Goal: Task Accomplishment & Management: Complete application form

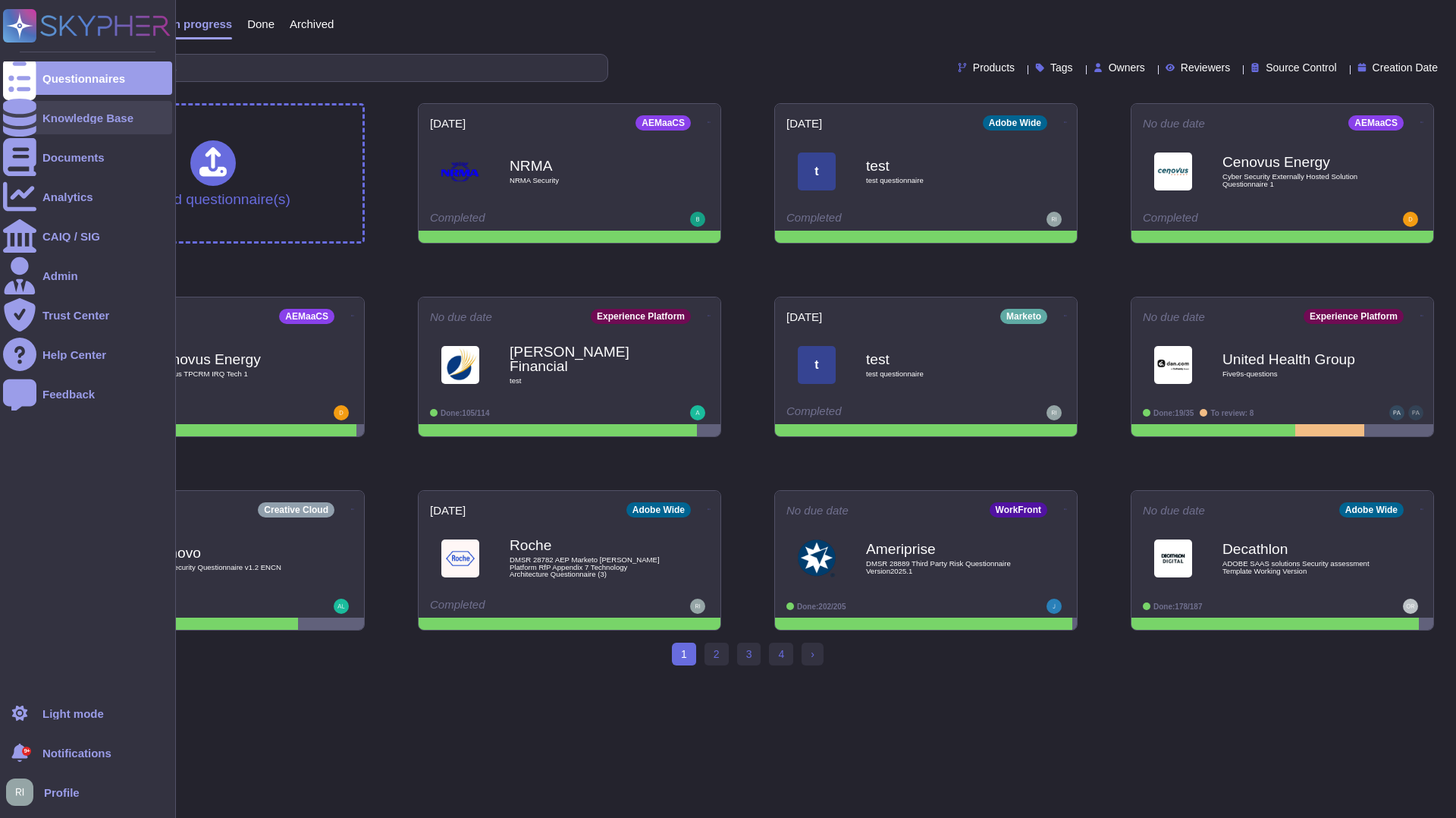
click at [103, 124] on div "Knowledge Base" at bounding box center [87, 117] width 169 height 33
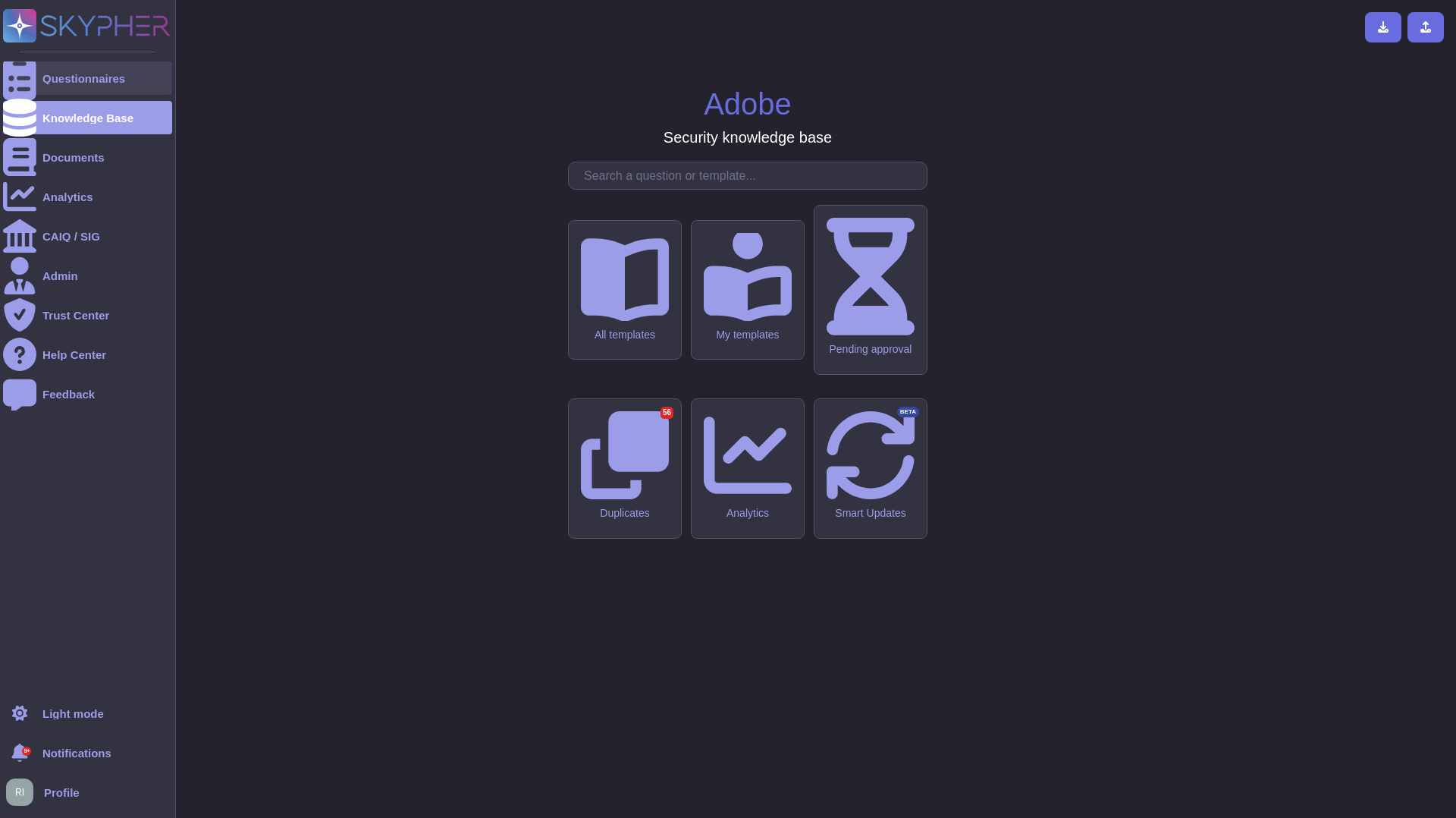
click at [103, 77] on div "Questionnaires" at bounding box center [84, 78] width 83 height 12
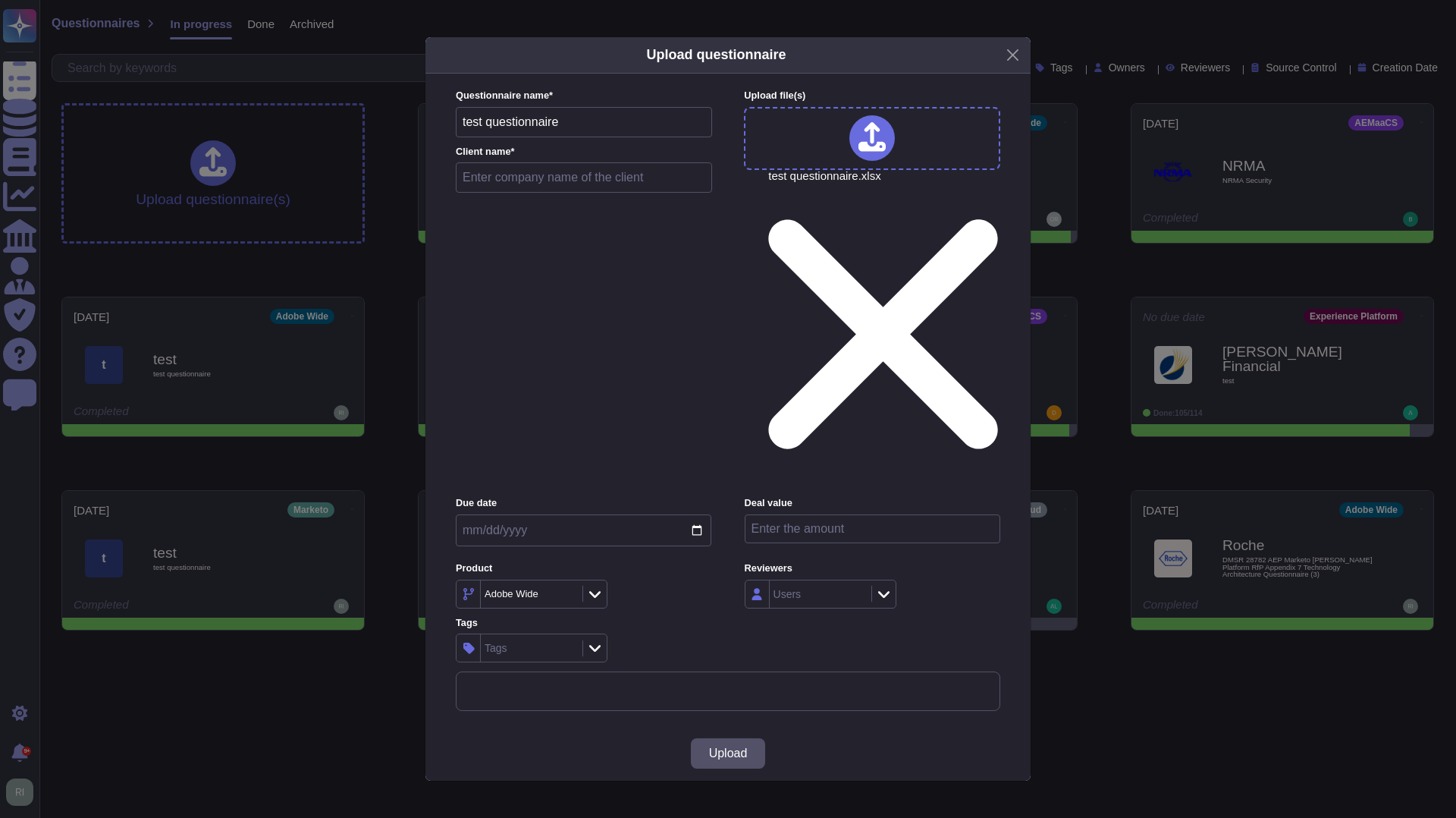
click at [594, 137] on input "test questionnaire" at bounding box center [584, 122] width 257 height 30
click at [587, 193] on input "text" at bounding box center [584, 178] width 257 height 30
click at [581, 137] on input "test questionnaire" at bounding box center [584, 122] width 257 height 30
drag, startPoint x: 572, startPoint y: 323, endPoint x: 449, endPoint y: 308, distance: 123.9
click at [449, 308] on div "Questionnaire name * test questionnaire Client name * t Upload file (s) test qu…" at bounding box center [728, 401] width 575 height 653
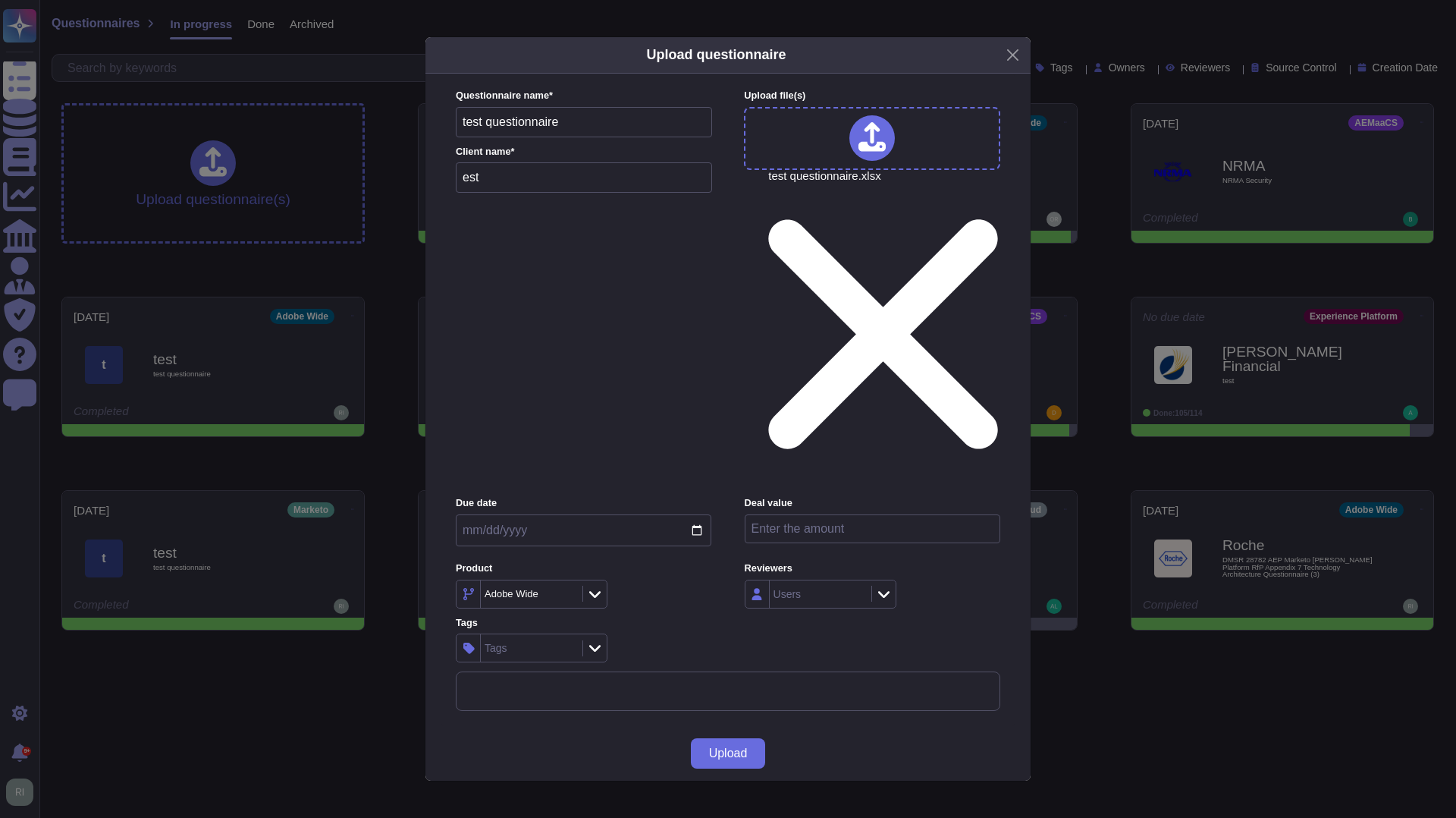
drag, startPoint x: 582, startPoint y: 324, endPoint x: 386, endPoint y: 316, distance: 196.2
click at [392, 317] on div "Upload questionnaire Questionnaire name * test questionnaire Client name * est …" at bounding box center [728, 409] width 1456 height 818
type input "test"
click at [516, 515] on input "date" at bounding box center [583, 531] width 256 height 32
click at [697, 515] on input "date" at bounding box center [583, 531] width 256 height 32
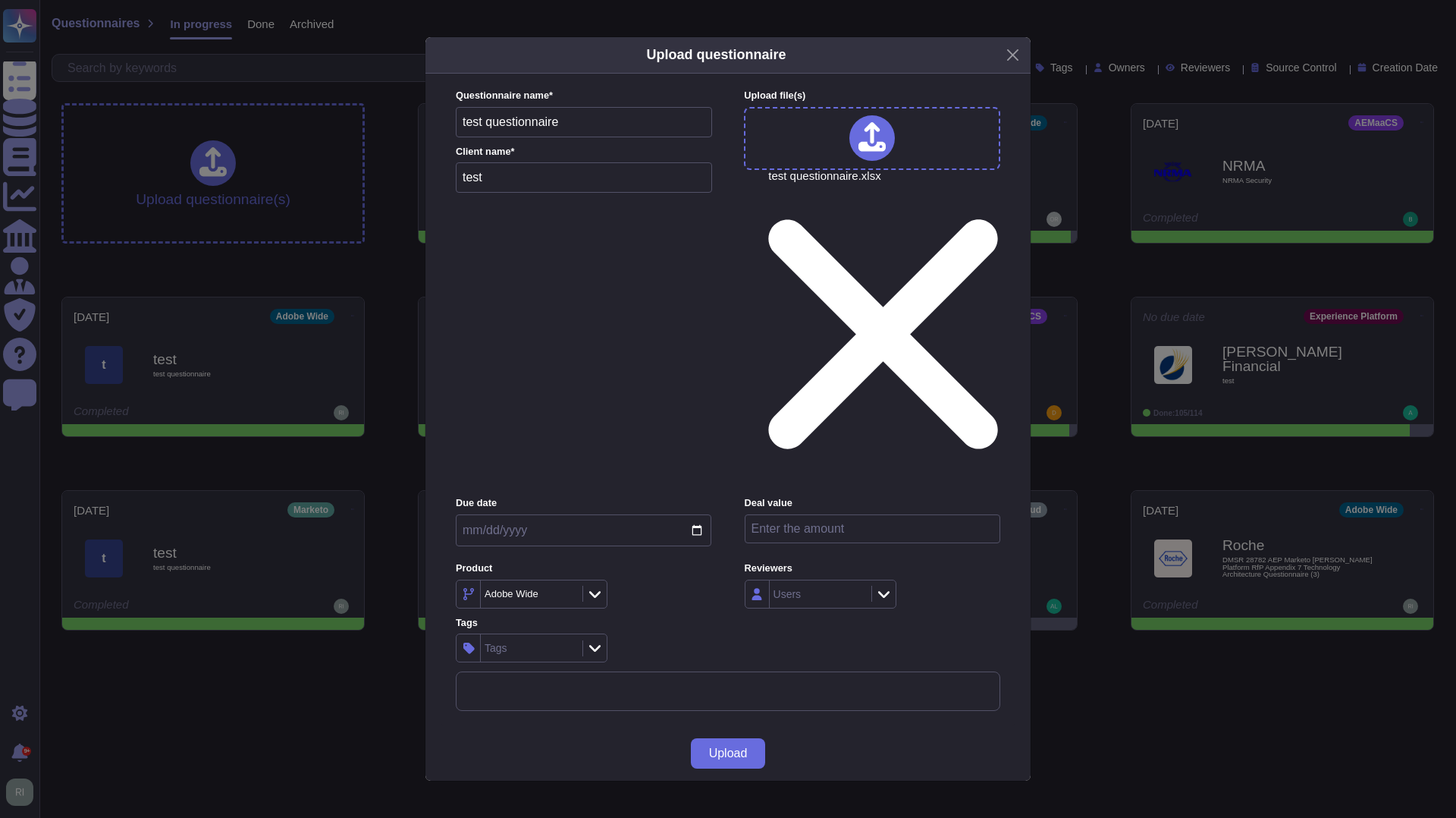
type input "[DATE]"
click at [828, 515] on input "number" at bounding box center [872, 529] width 256 height 29
type input "333333"
click at [528, 634] on div "Tags" at bounding box center [530, 648] width 98 height 28
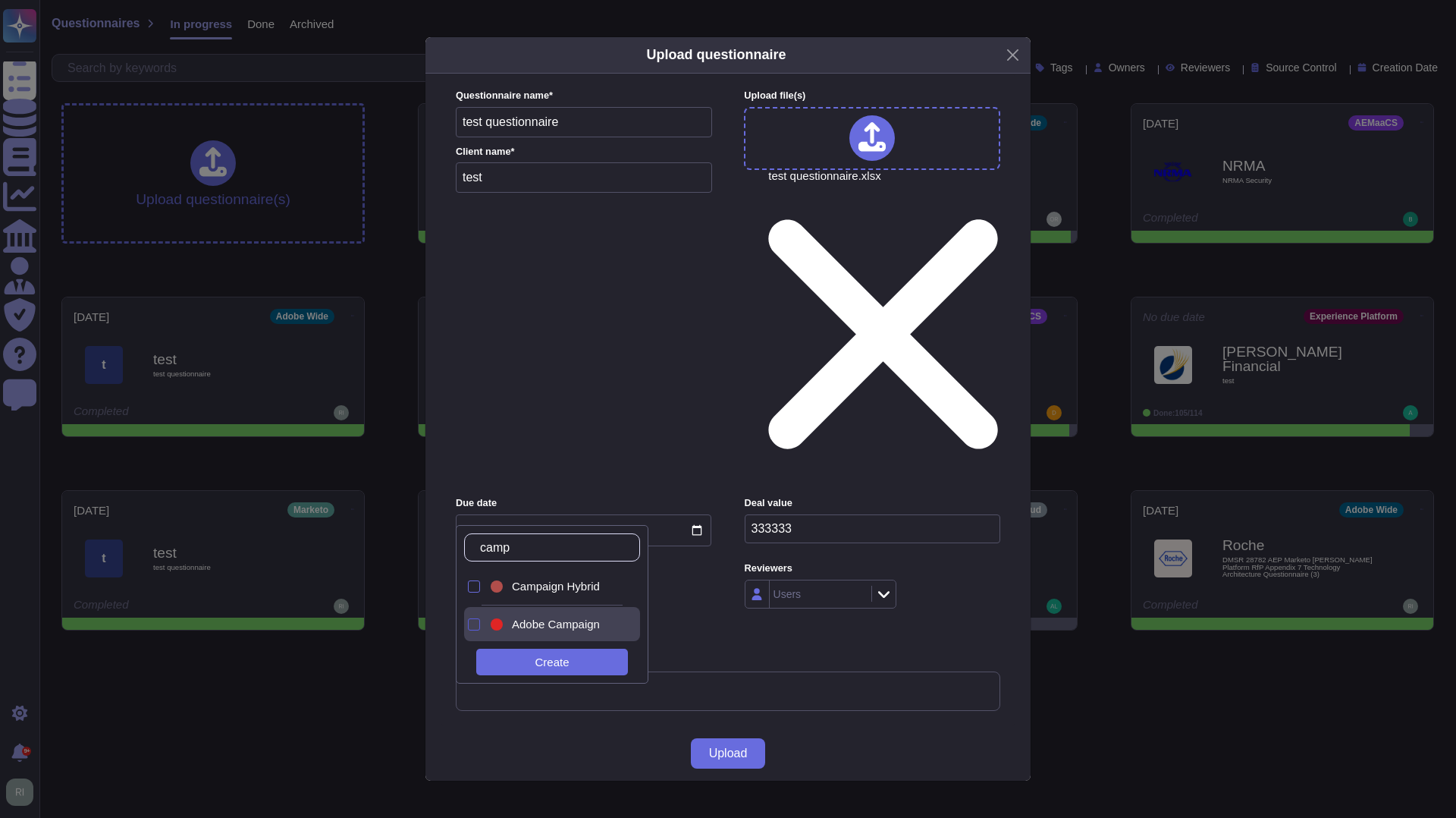
click at [468, 628] on div at bounding box center [474, 624] width 12 height 12
drag, startPoint x: 563, startPoint y: 550, endPoint x: 458, endPoint y: 542, distance: 105.3
click at [458, 542] on div "camp Campaign Hybrid Adobe Campaign Create" at bounding box center [552, 605] width 193 height 159
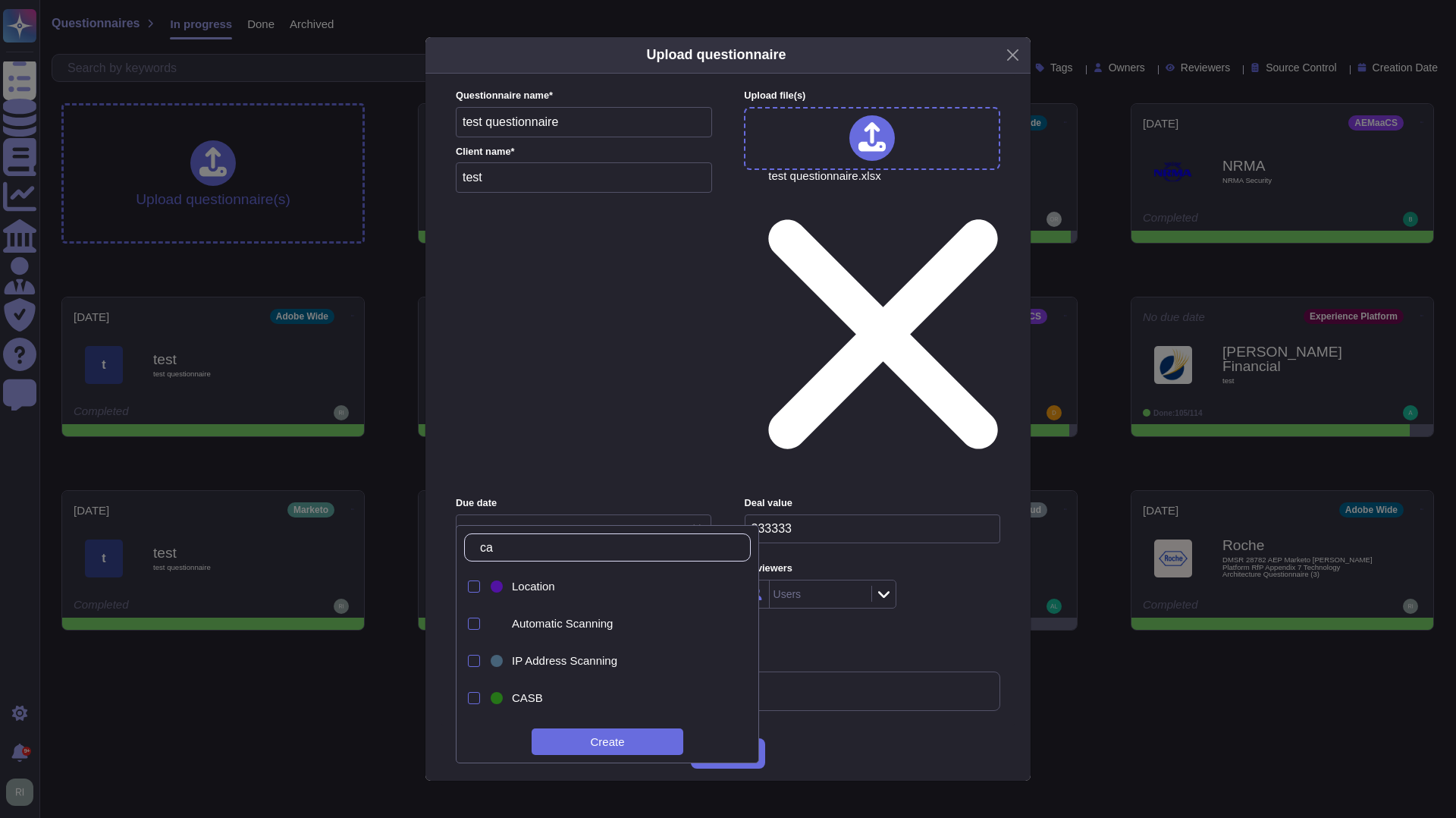
type input "c"
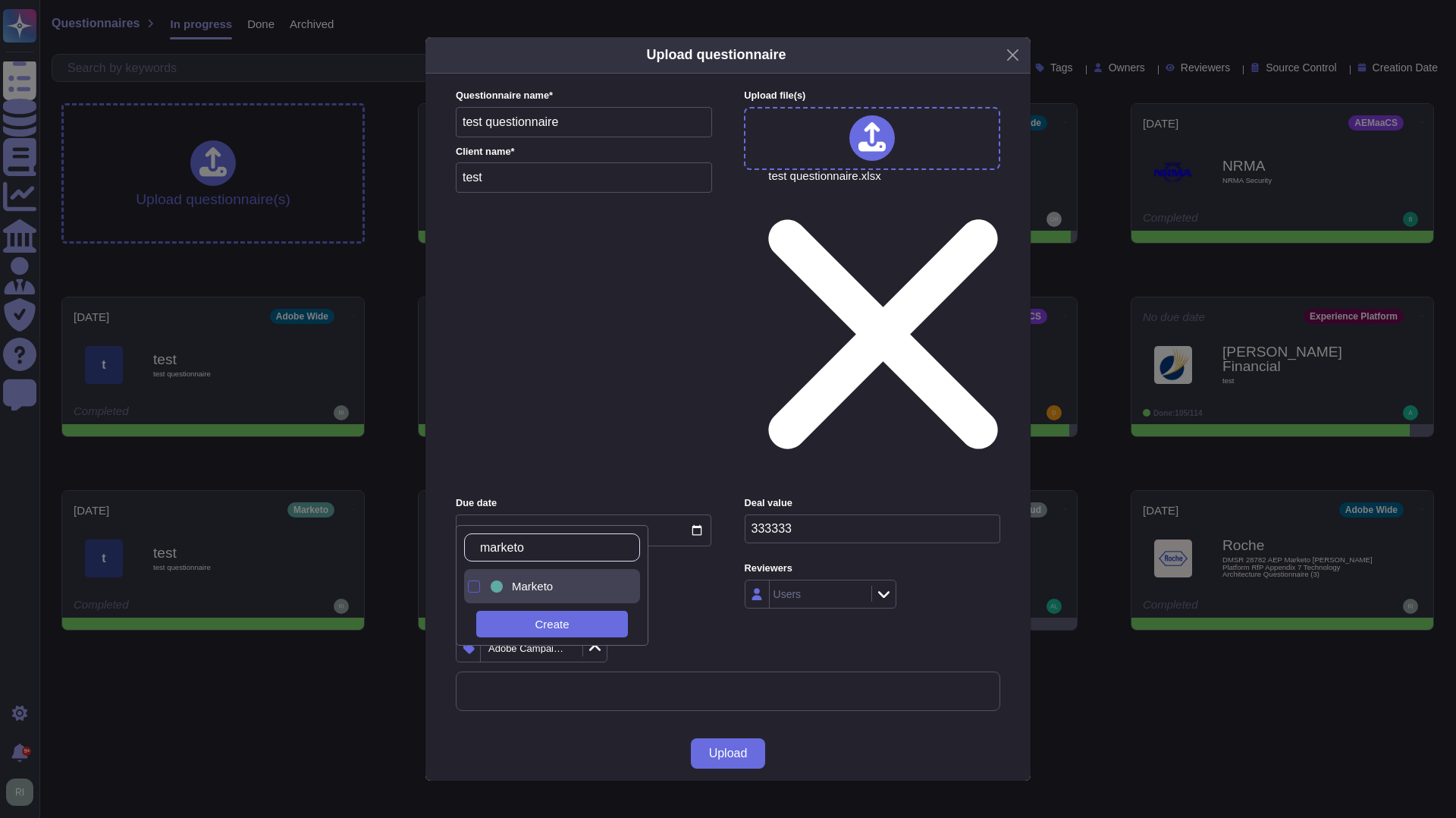
click at [475, 591] on div at bounding box center [474, 587] width 12 height 12
drag, startPoint x: 566, startPoint y: 555, endPoint x: 468, endPoint y: 545, distance: 98.5
click at [471, 545] on div "marketo" at bounding box center [552, 547] width 176 height 28
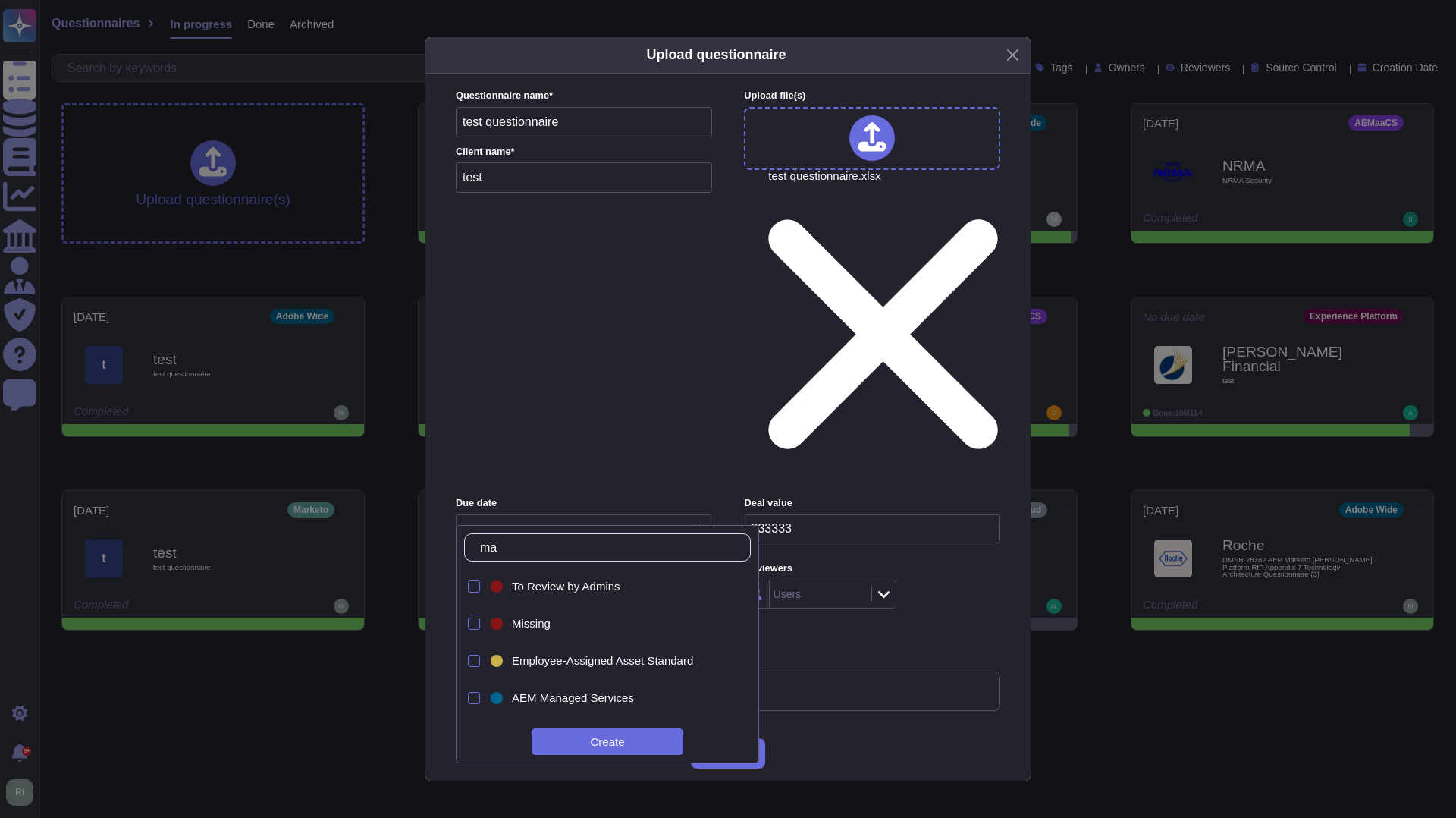
type input "m"
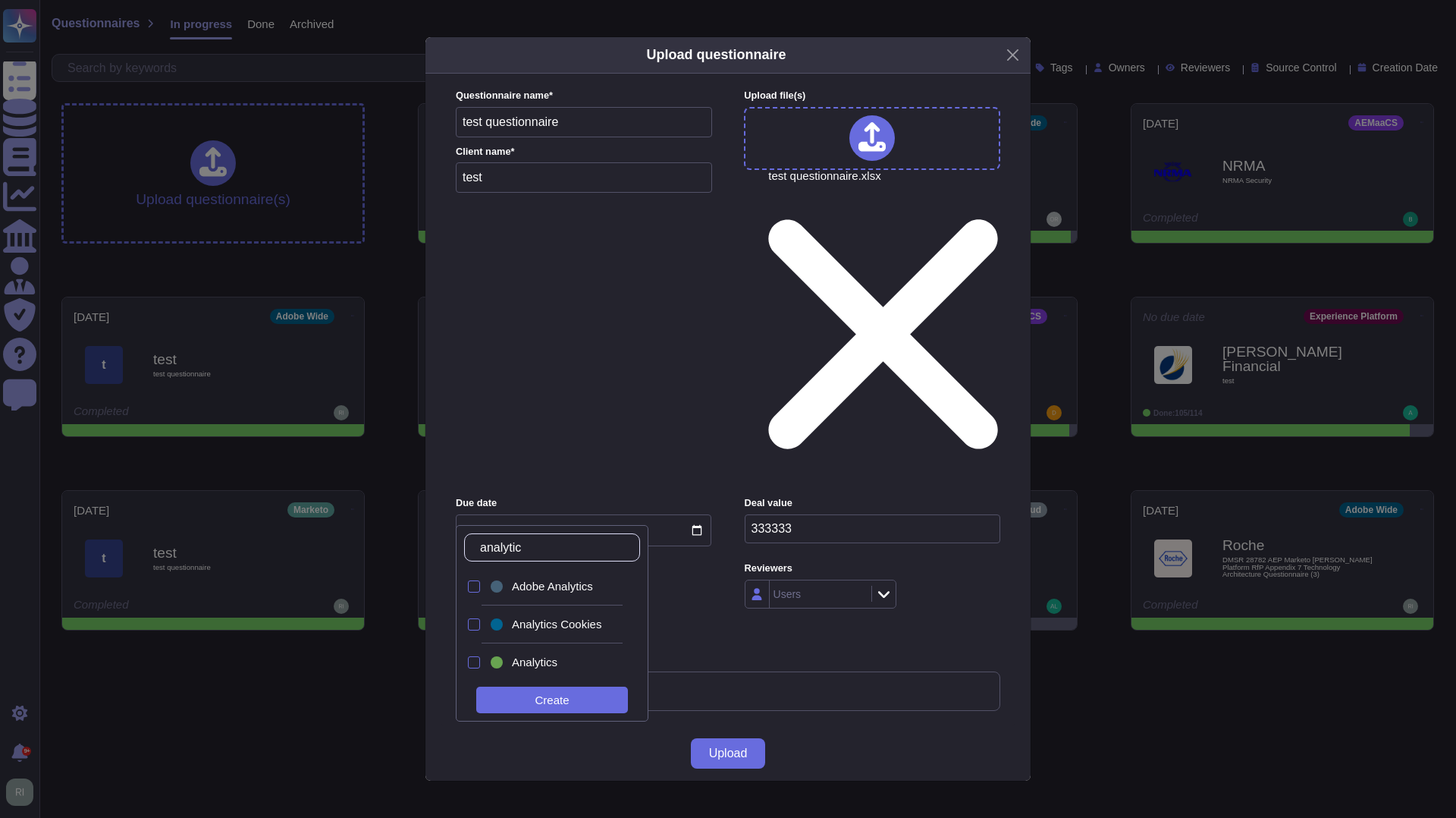
type input "analytics"
click at [474, 587] on div at bounding box center [474, 587] width 12 height 12
click at [856, 726] on div "Upload" at bounding box center [728, 753] width 605 height 54
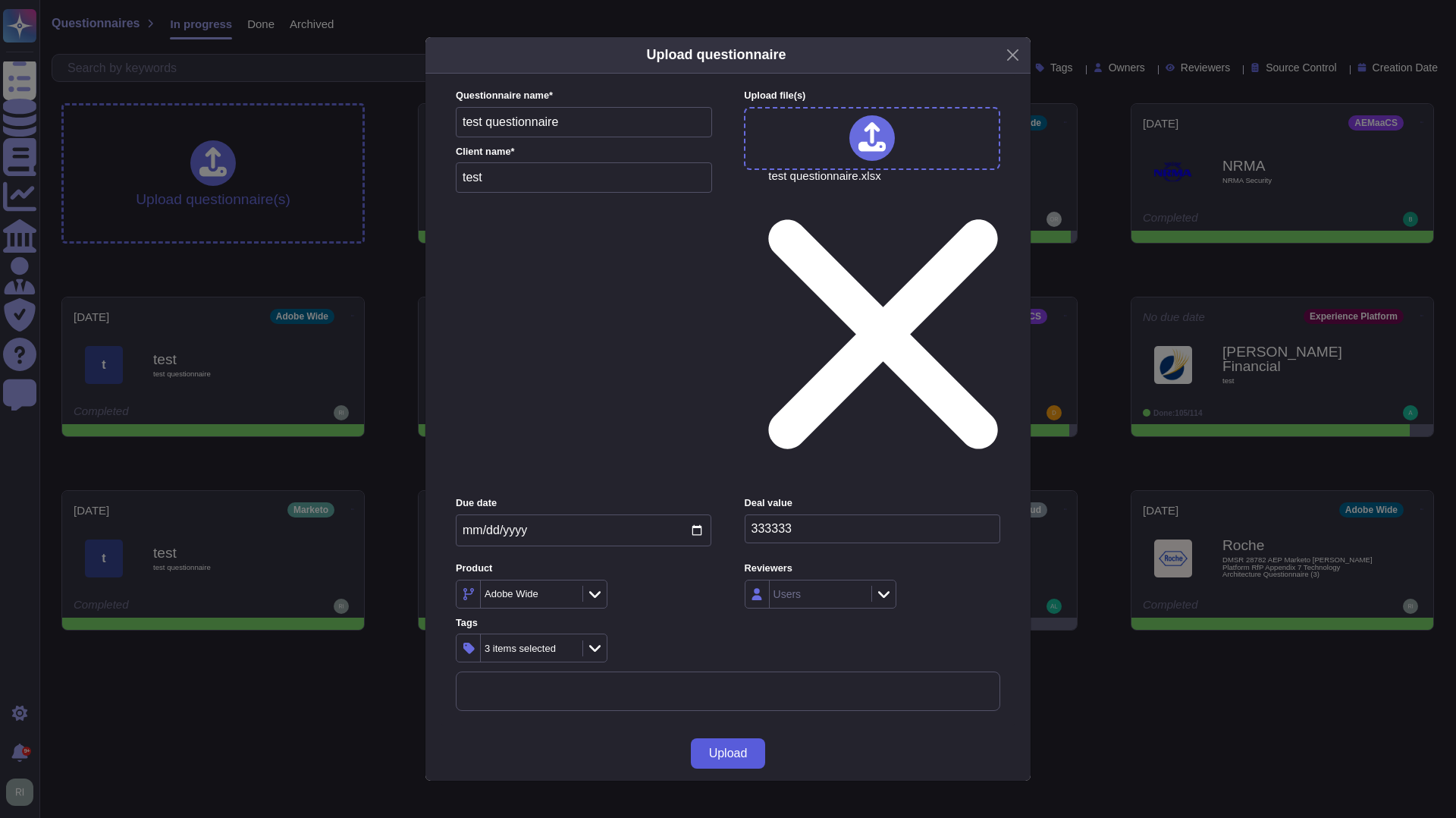
click at [728, 748] on span "Upload" at bounding box center [728, 754] width 38 height 12
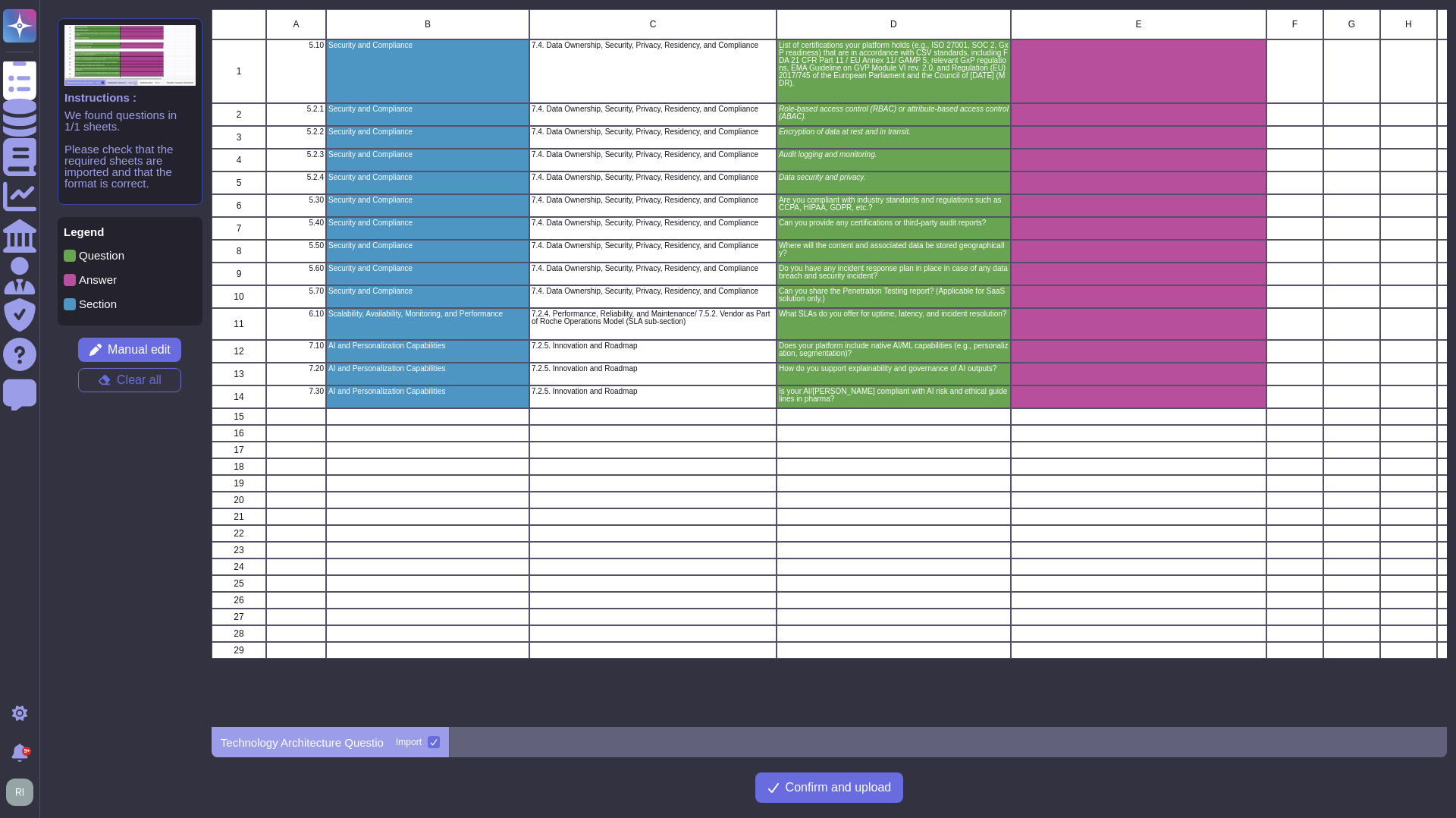
scroll to position [718, 1236]
click at [1145, 66] on div "grid" at bounding box center [1139, 70] width 256 height 63
click at [816, 792] on span "Confirm and upload" at bounding box center [838, 788] width 106 height 12
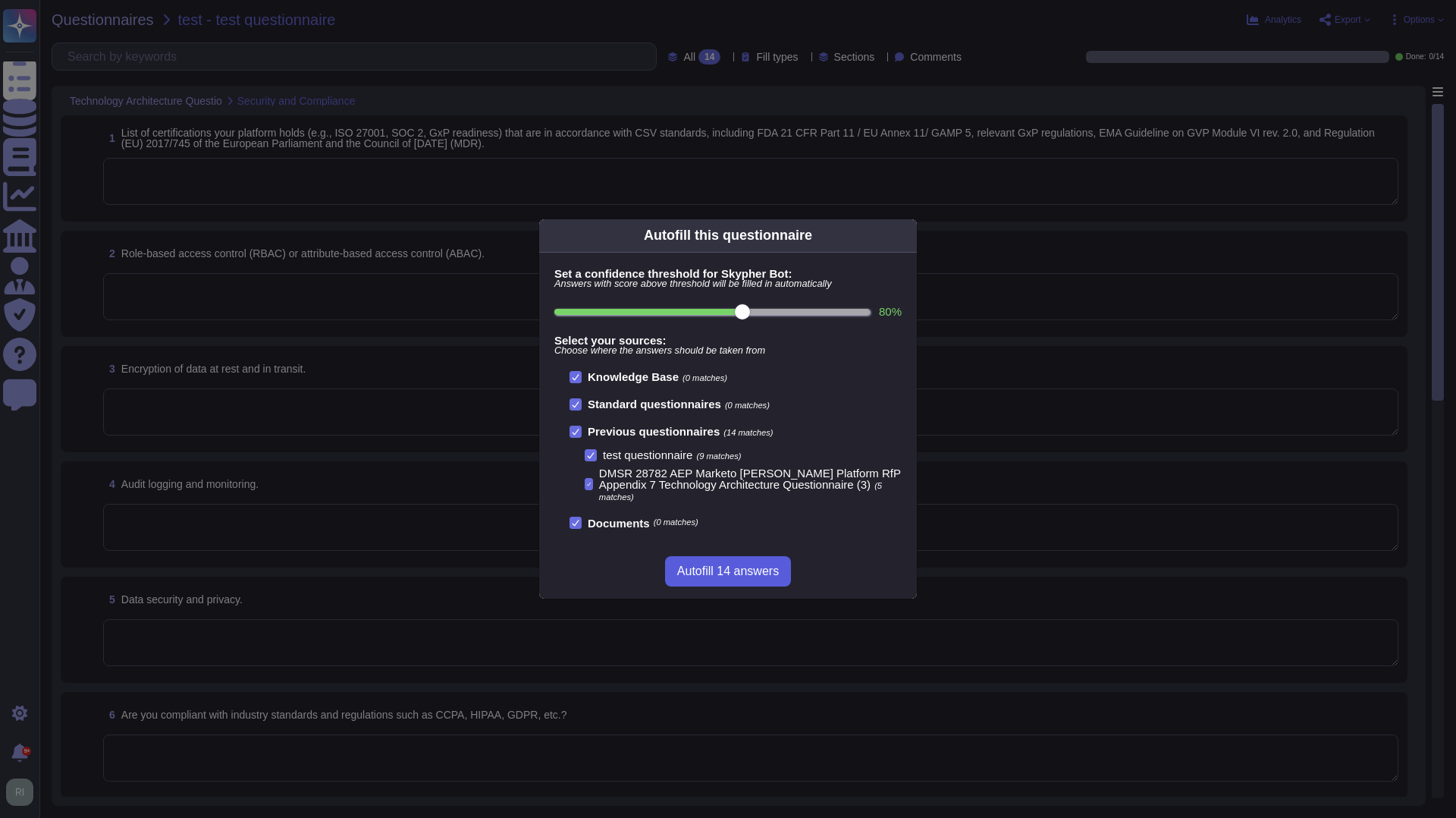
click at [736, 575] on span "Autofill 14 answers" at bounding box center [728, 572] width 102 height 12
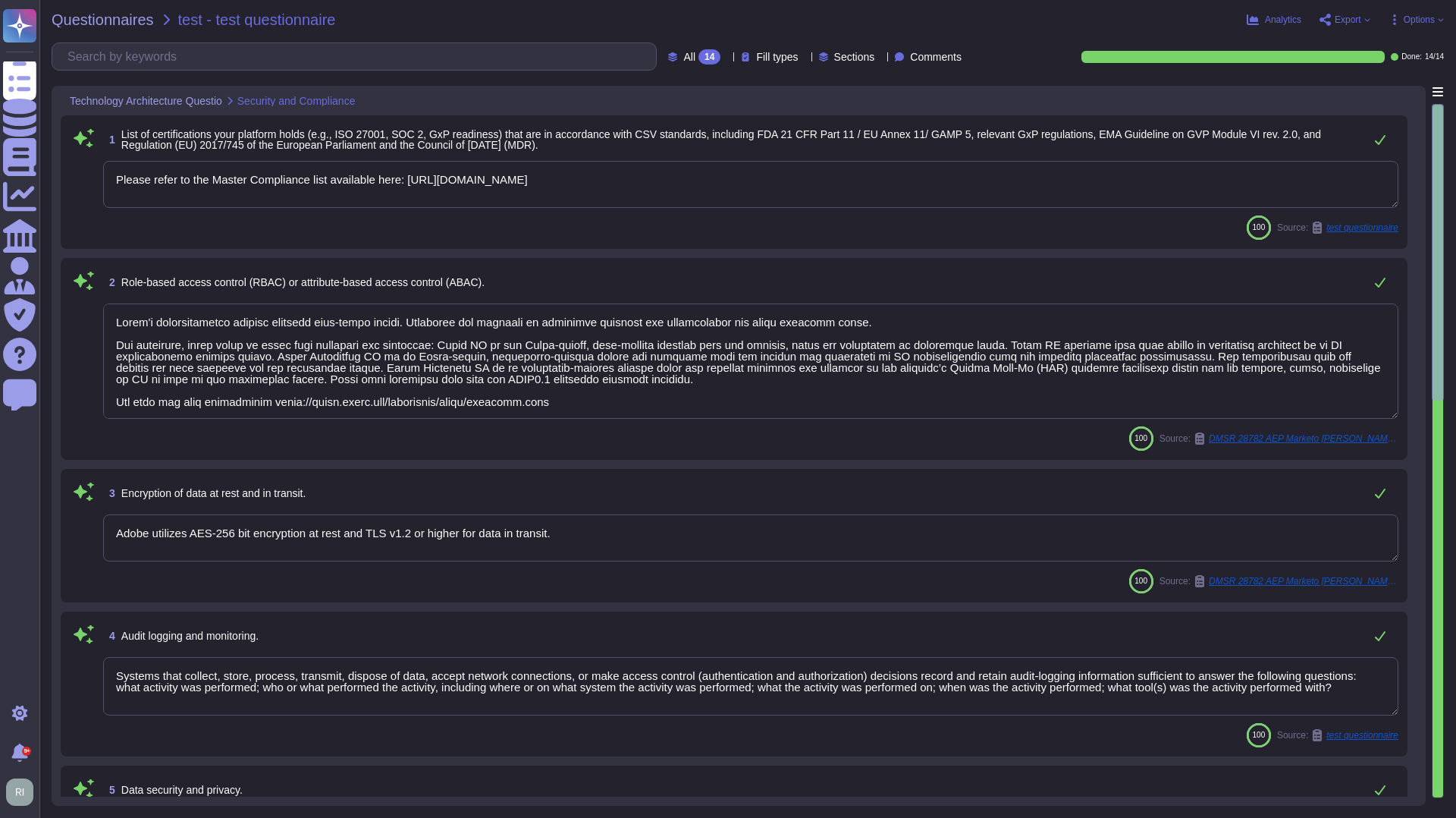
type textarea "Please refer to the Master Compliance list available here: [URL][DOMAIN_NAME]"
type textarea "Lorem'i dolorsitametco adipisc elitsedd eius-tempo incidi. Utlaboree dol magnaa…"
type textarea "Adobe utilizes AES-256 bit encryption at rest and TLS v1.2 or higher for data i…"
type textarea "Systems that collect, store, process, transmit, dispose of data, accept network…"
type textarea "As part of Adobe's privacy by design philosophy, Adobe undertakes Privacy Impac…"
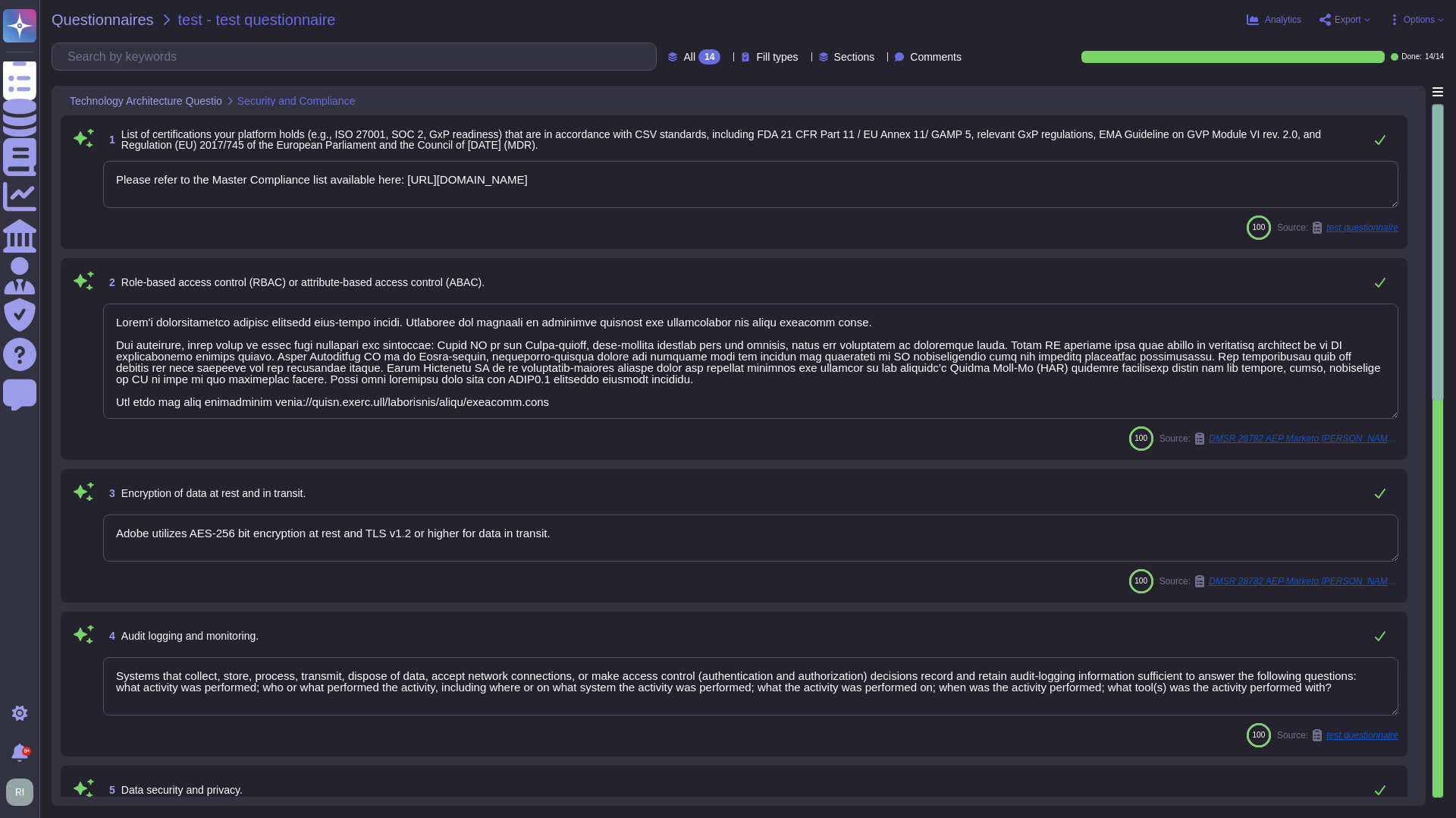
type textarea "Yes, see. [URL][DOMAIN_NAME]"
type textarea "Third-party audit or certification reports are available under NDA and can be r…"
drag, startPoint x: 132, startPoint y: 135, endPoint x: 473, endPoint y: 137, distance: 341.0
click at [473, 137] on span "List of certifications your platform holds (e.g., ISO 27001, SOC 2, GxP readine…" at bounding box center [721, 140] width 1200 height 23
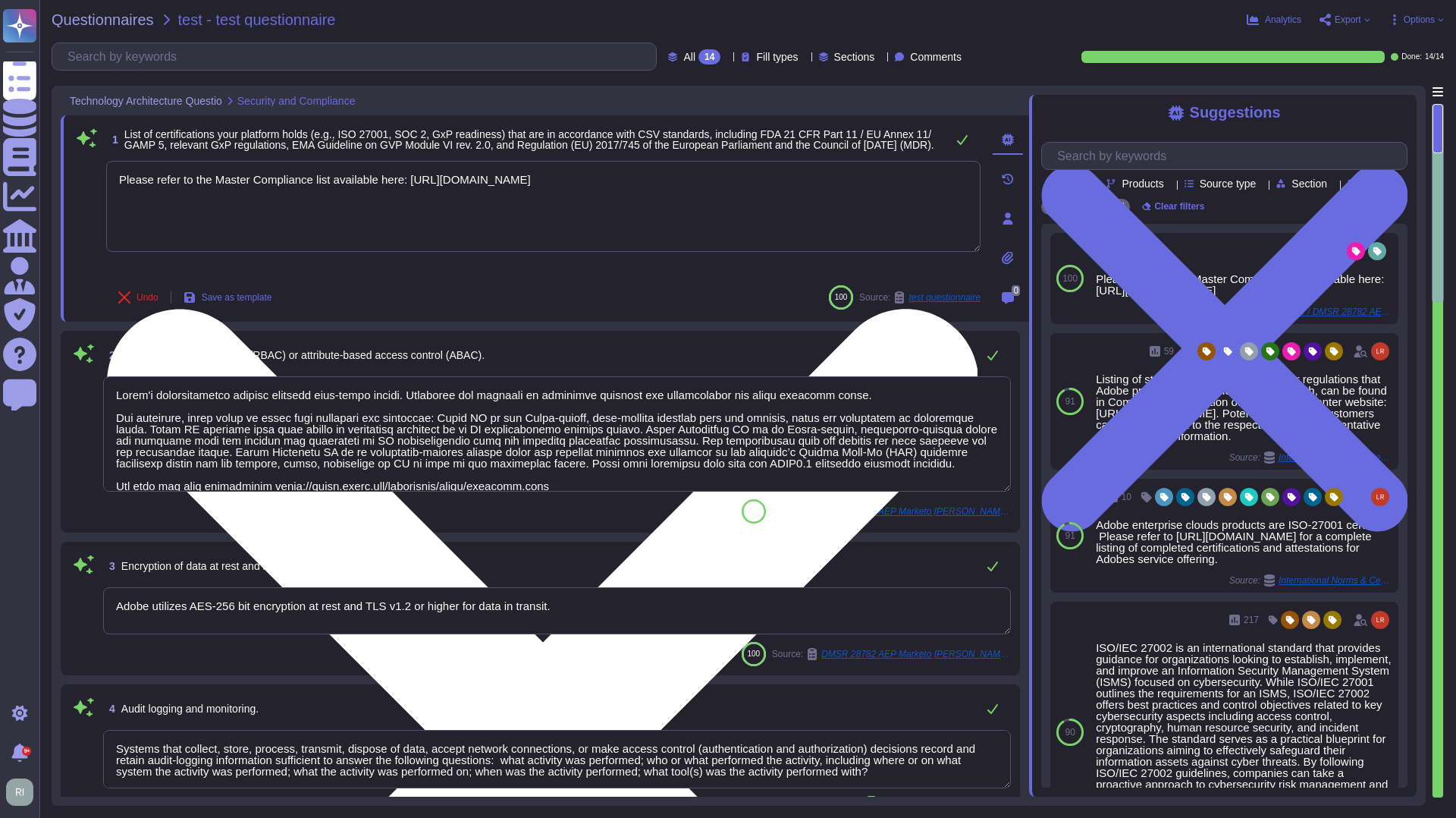
drag, startPoint x: 415, startPoint y: 185, endPoint x: 764, endPoint y: 183, distance: 349.0
click at [764, 183] on textarea "Please refer to the Master Compliance list available here: [URL][DOMAIN_NAME]" at bounding box center [543, 206] width 875 height 91
click at [502, 224] on textarea "Please refer to the Master Compliance list available here: [URL][DOMAIN_NAME]" at bounding box center [543, 206] width 875 height 91
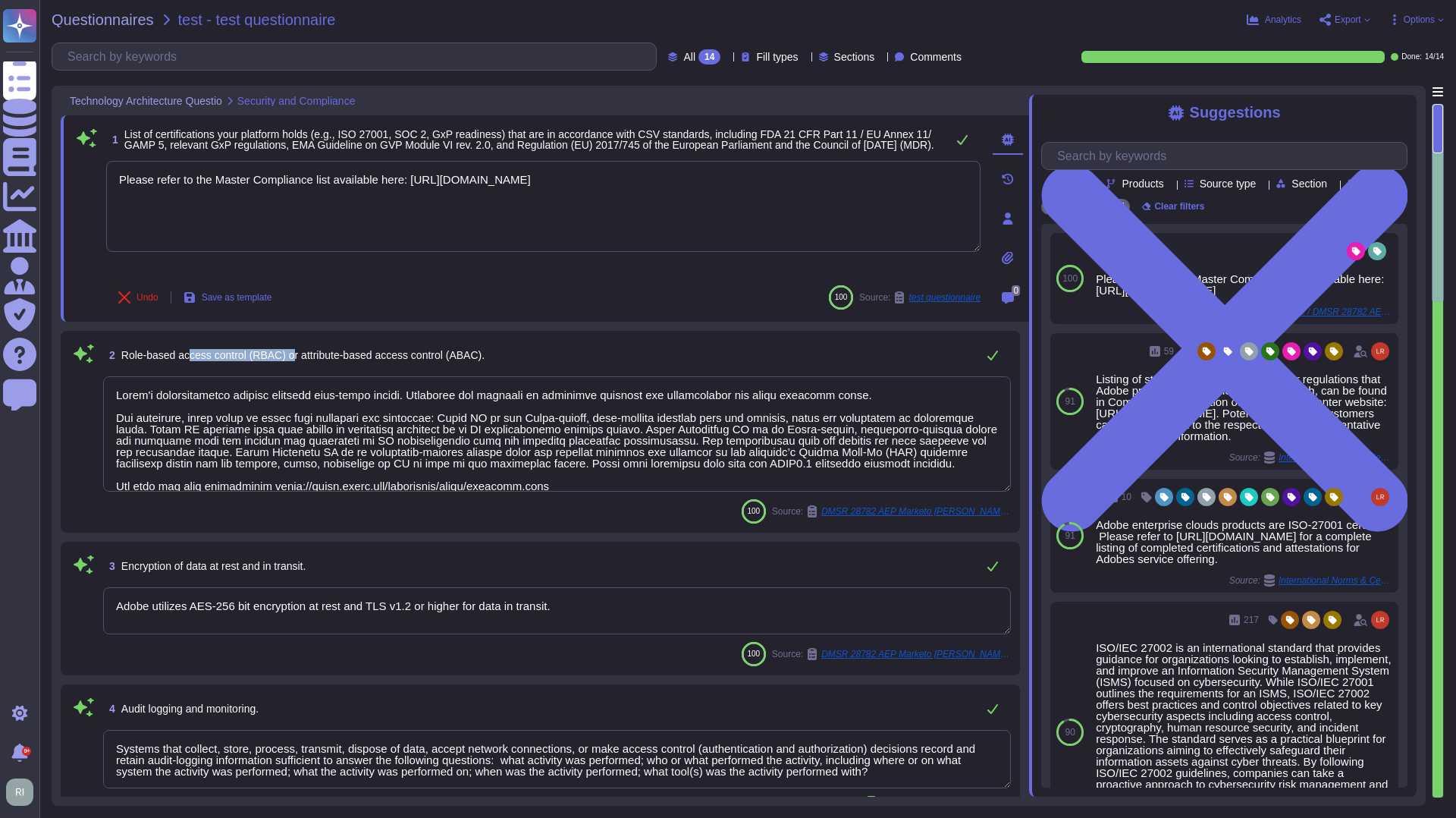
drag, startPoint x: 189, startPoint y: 353, endPoint x: 294, endPoint y: 355, distance: 105.0
click at [294, 355] on span "Role-based access control (RBAC) or attribute-based access control (ABAC)." at bounding box center [302, 355] width 363 height 12
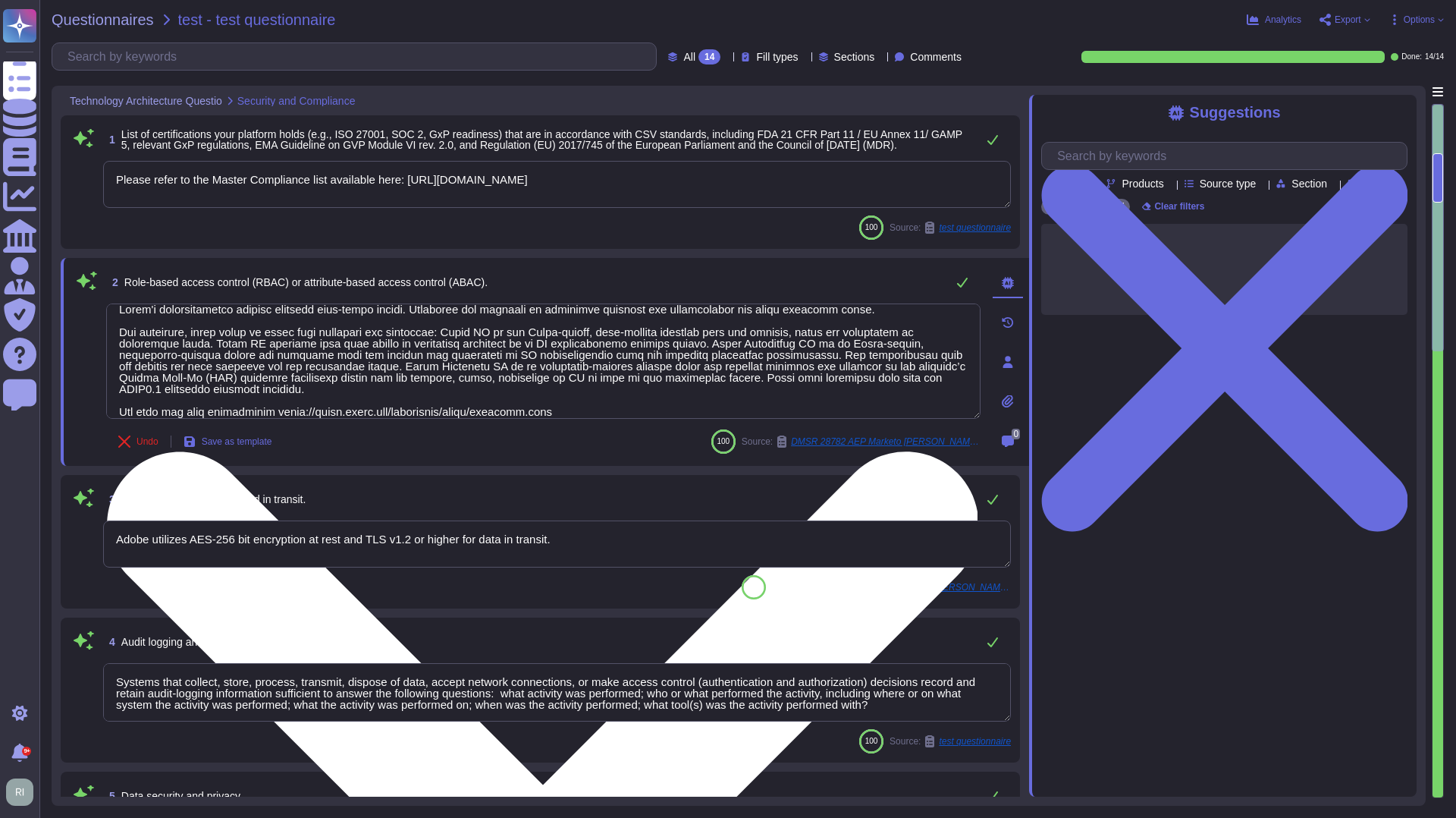
type textarea "Third-party audit or certification reports are available under NDA and can be r…"
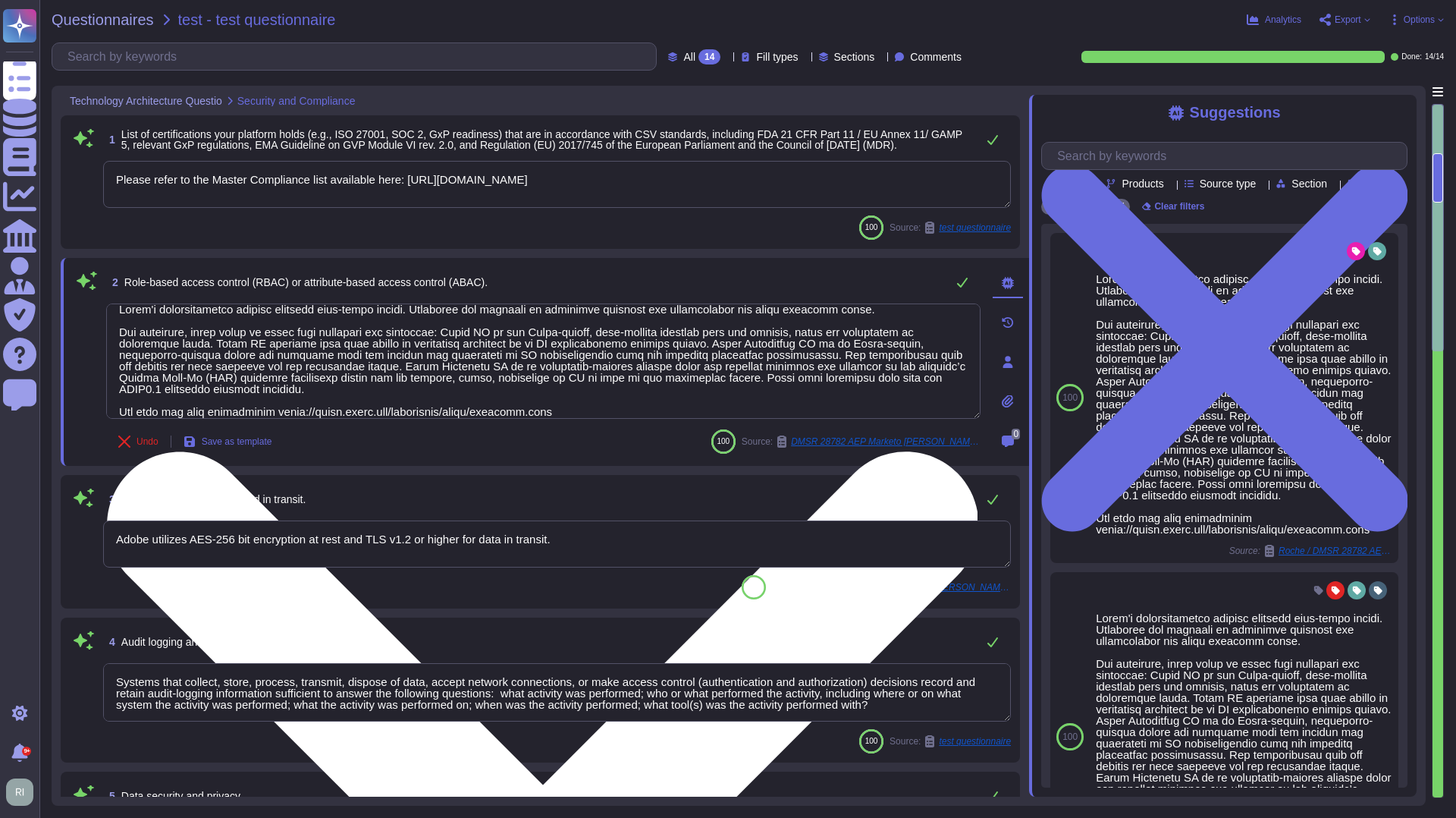
scroll to position [24, 0]
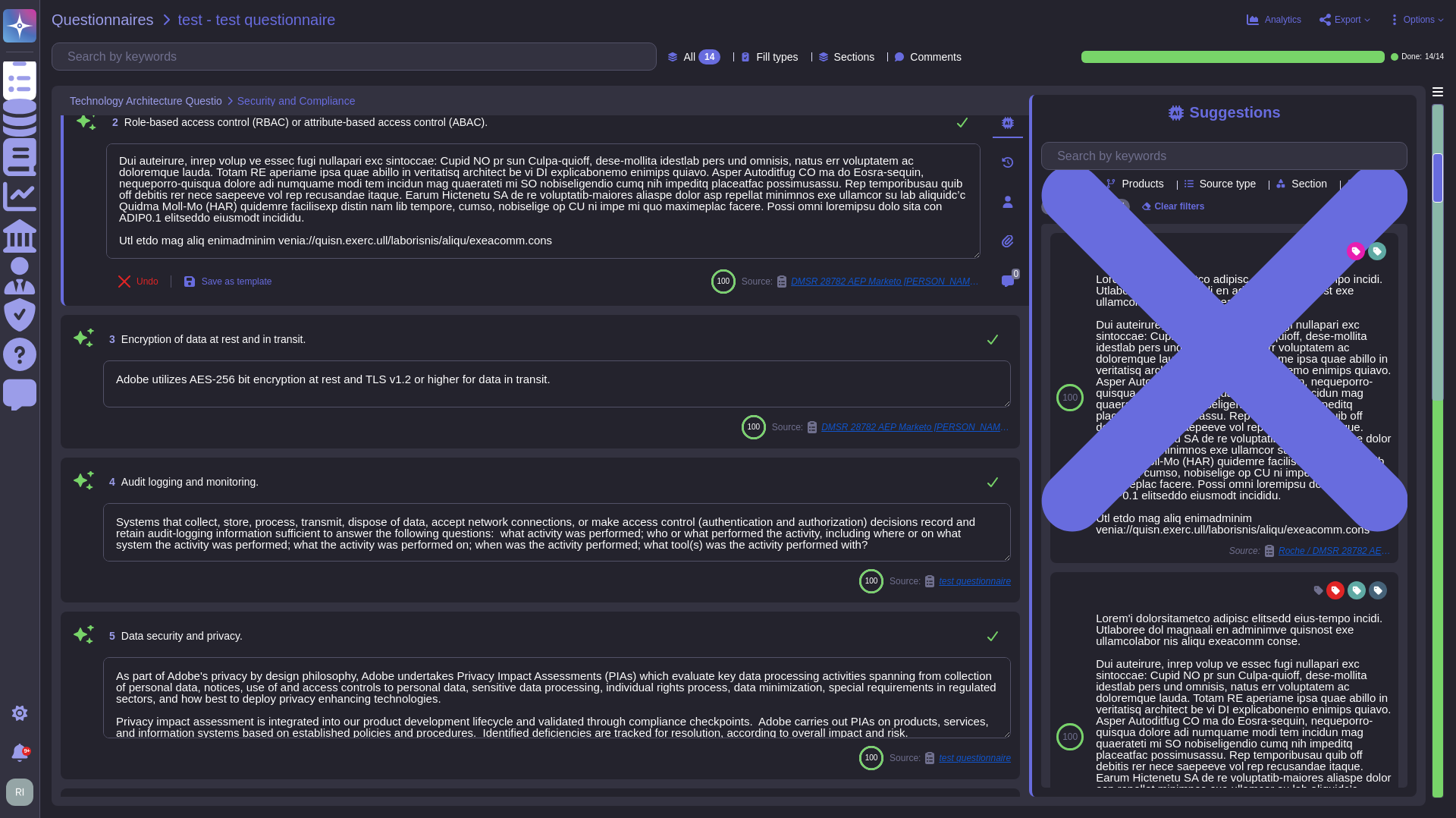
type textarea "Storage location is dependent upon implementation and is normally determined du…"
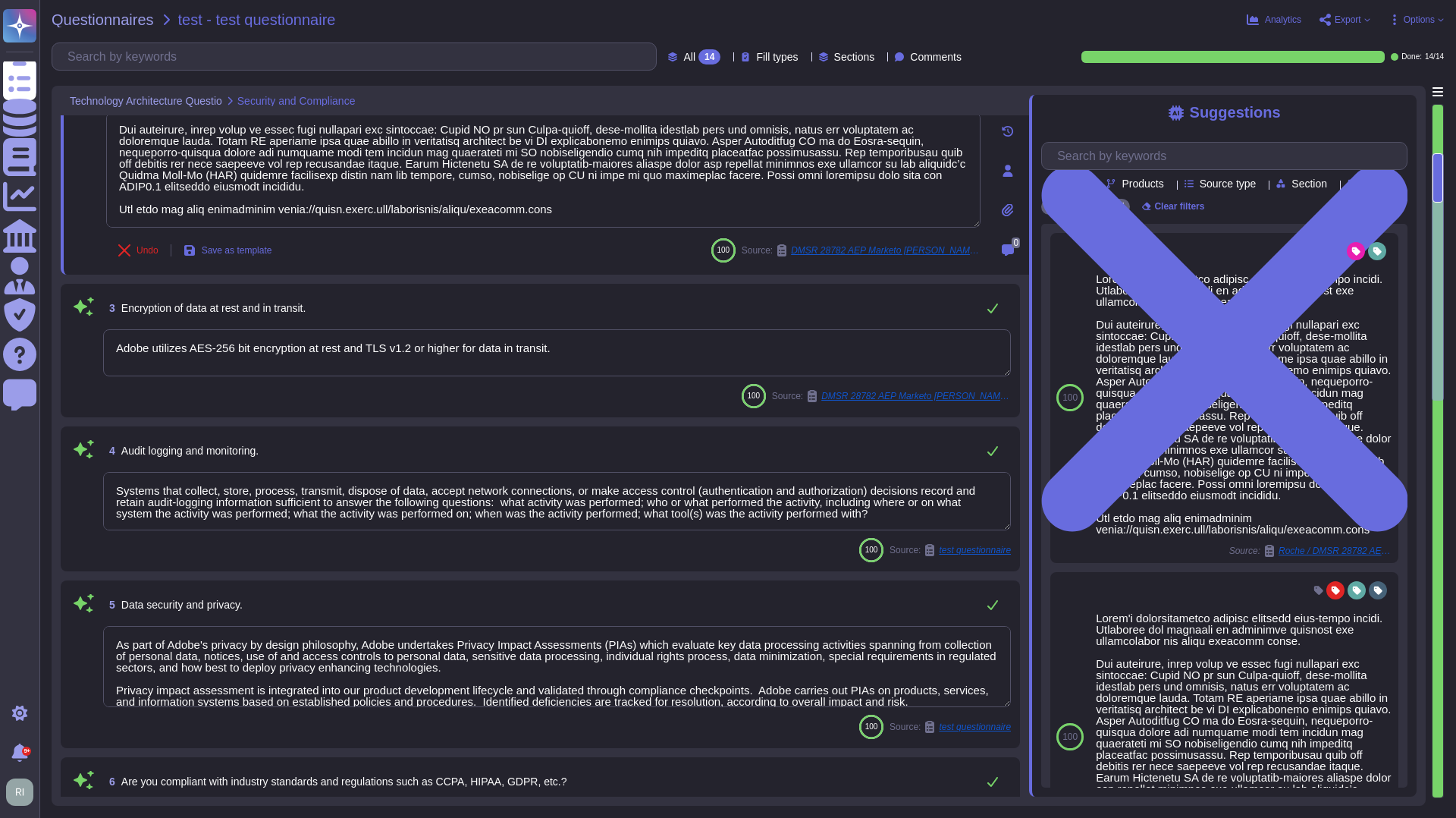
scroll to position [206, 0]
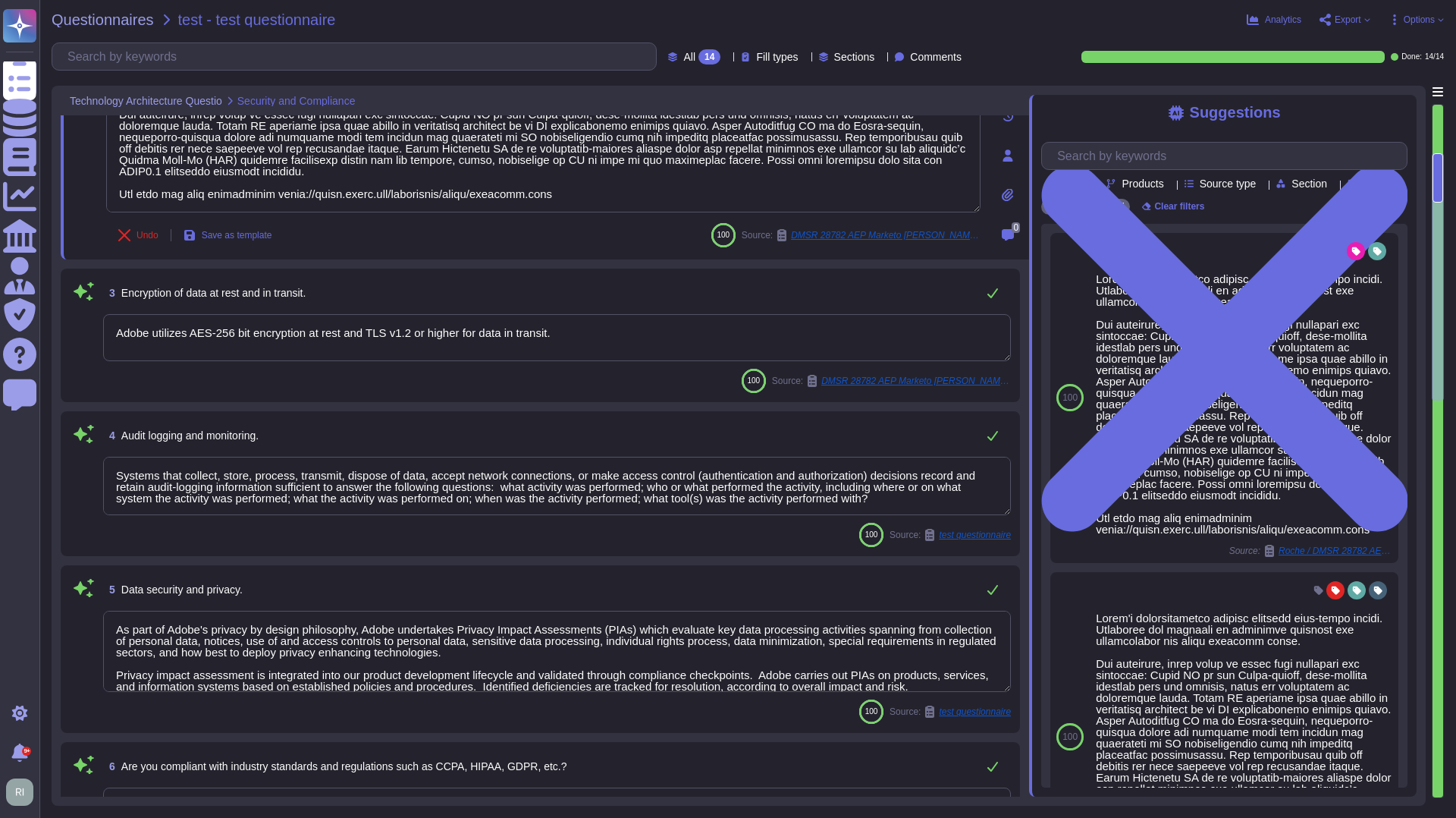
drag, startPoint x: 382, startPoint y: 343, endPoint x: 449, endPoint y: 343, distance: 67.0
click at [449, 343] on textarea "Adobe utilizes AES-256 bit encryption at rest and TLS v1.2 or higher for data i…" at bounding box center [557, 337] width 908 height 47
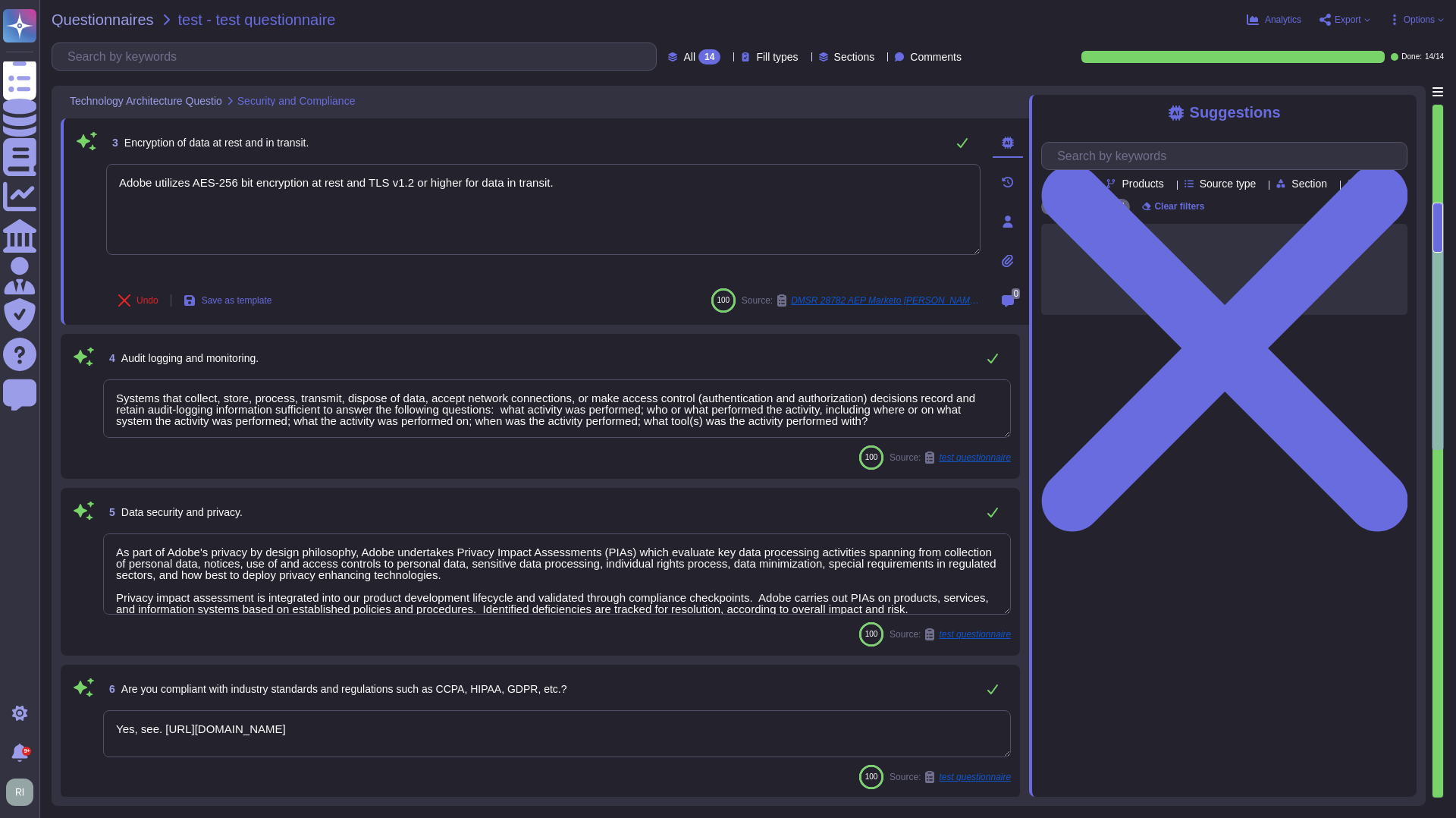
type textarea "Lor Ipsumdol Sitametc Adip eli seddoeiusm temporinci utl etdolo mag aliquaenim …"
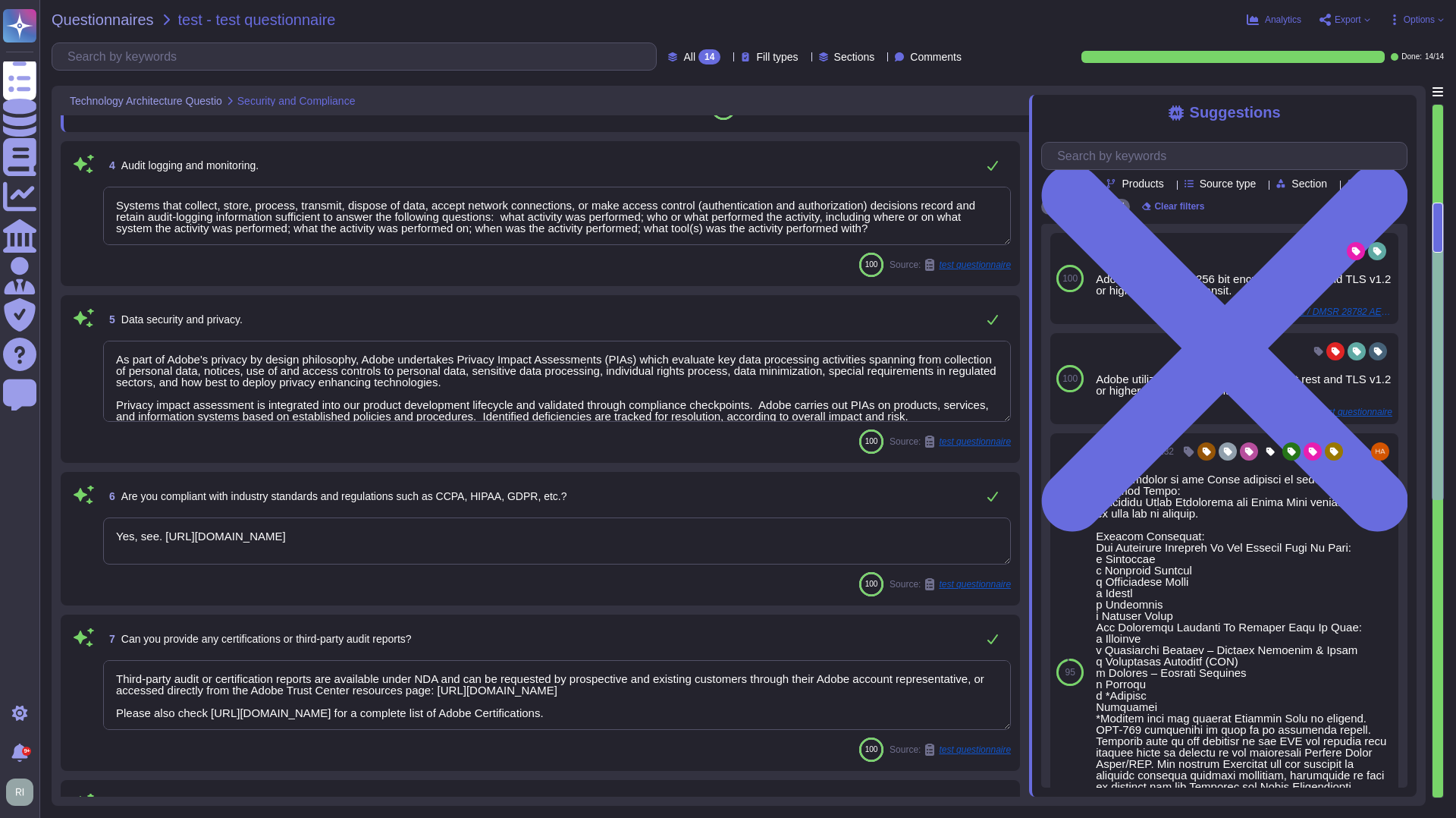
scroll to position [547, 0]
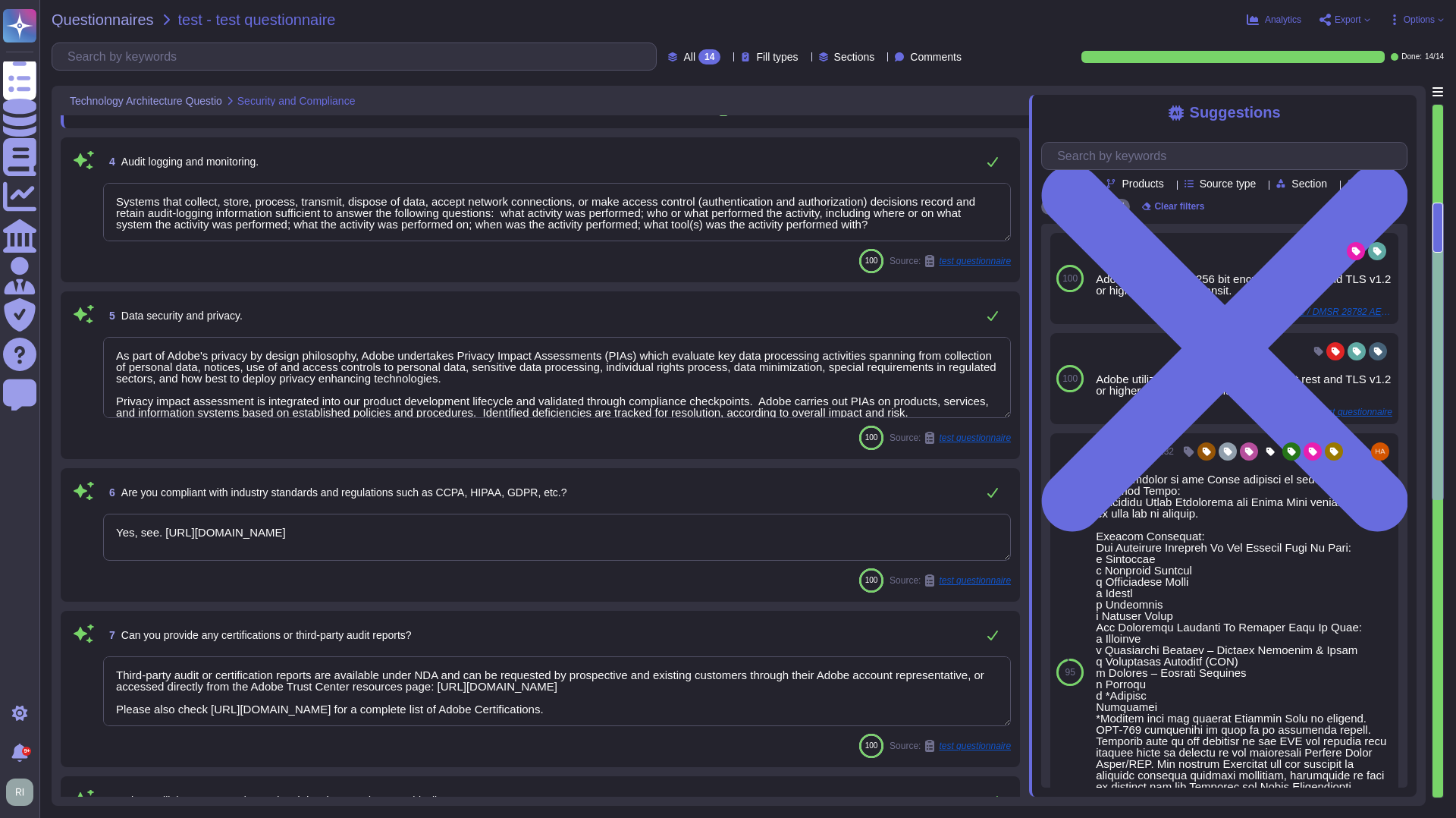
drag, startPoint x: 210, startPoint y: 353, endPoint x: 339, endPoint y: 370, distance: 130.1
click at [377, 366] on textarea "As part of Adobe's privacy by design philosophy, Adobe undertakes Privacy Impac…" at bounding box center [557, 377] width 908 height 81
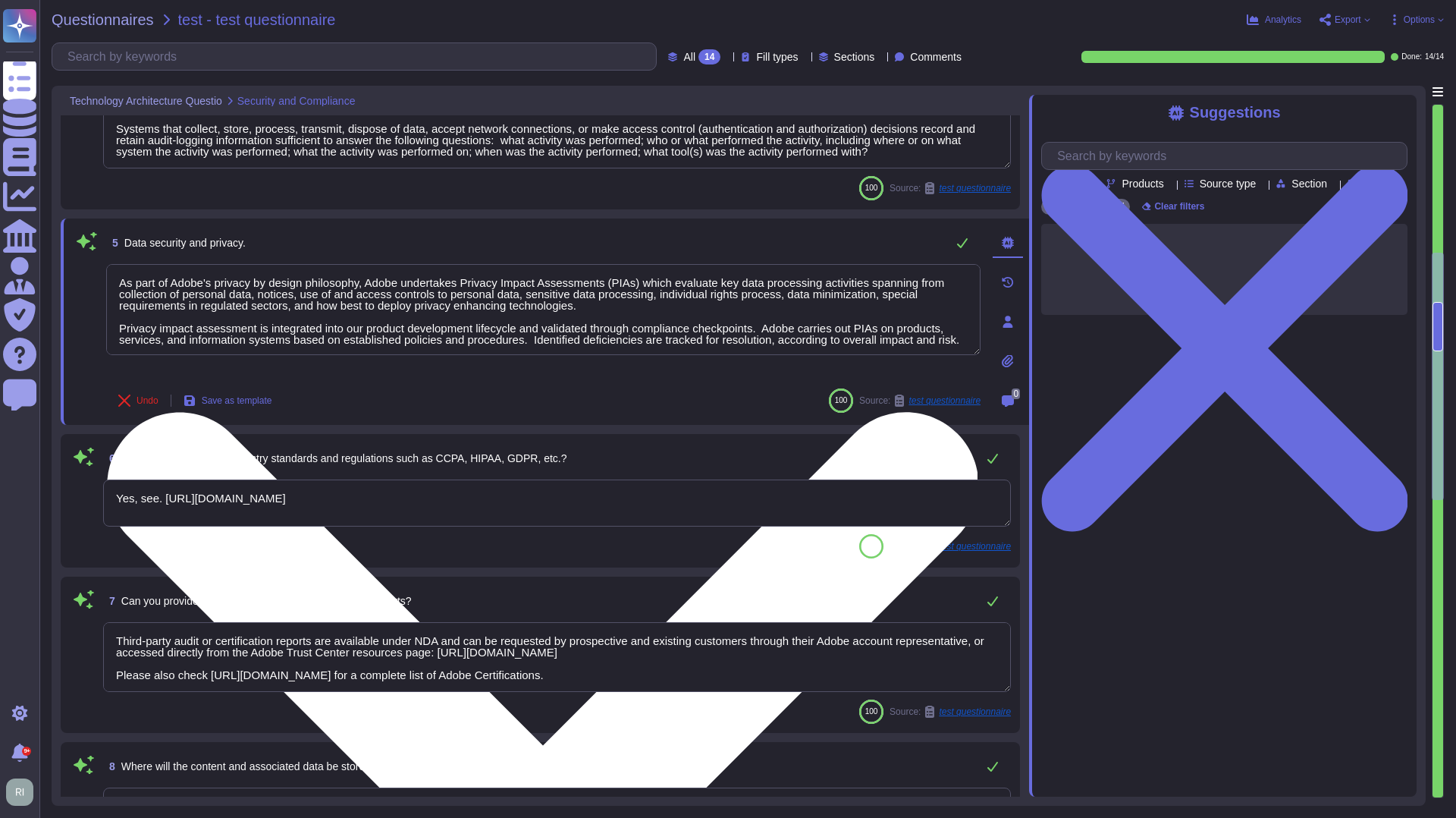
click at [490, 318] on textarea "As part of Adobe's privacy by design philosophy, Adobe undertakes Privacy Impac…" at bounding box center [543, 310] width 875 height 91
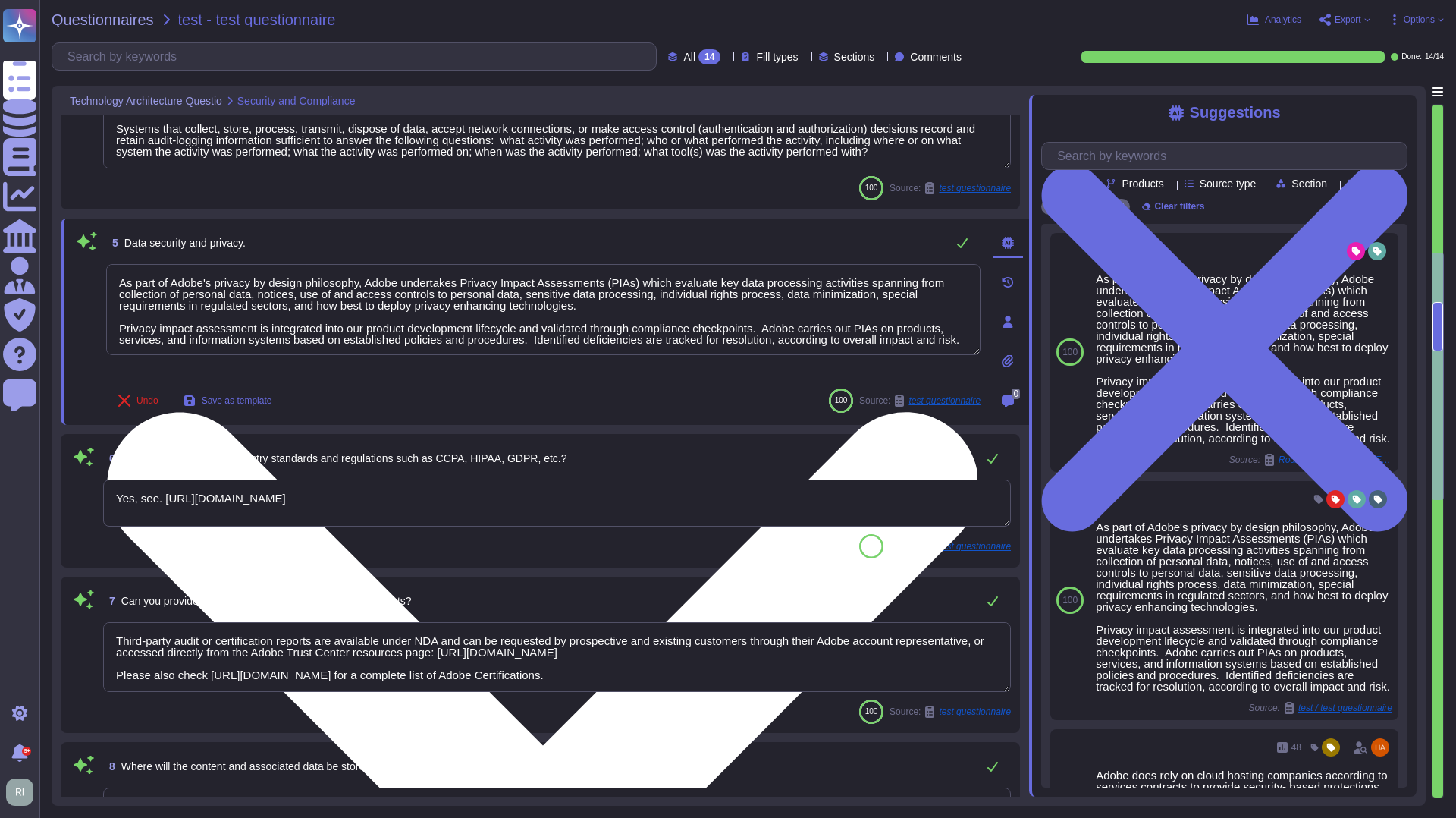
drag, startPoint x: 473, startPoint y: 290, endPoint x: 663, endPoint y: 292, distance: 190.0
click at [652, 292] on textarea "As part of Adobe's privacy by design philosophy, Adobe undertakes Privacy Impac…" at bounding box center [543, 310] width 875 height 91
click at [647, 305] on textarea "As part of Adobe's privacy by design philosophy, Adobe undertakes Privacy Impac…" at bounding box center [543, 310] width 875 height 91
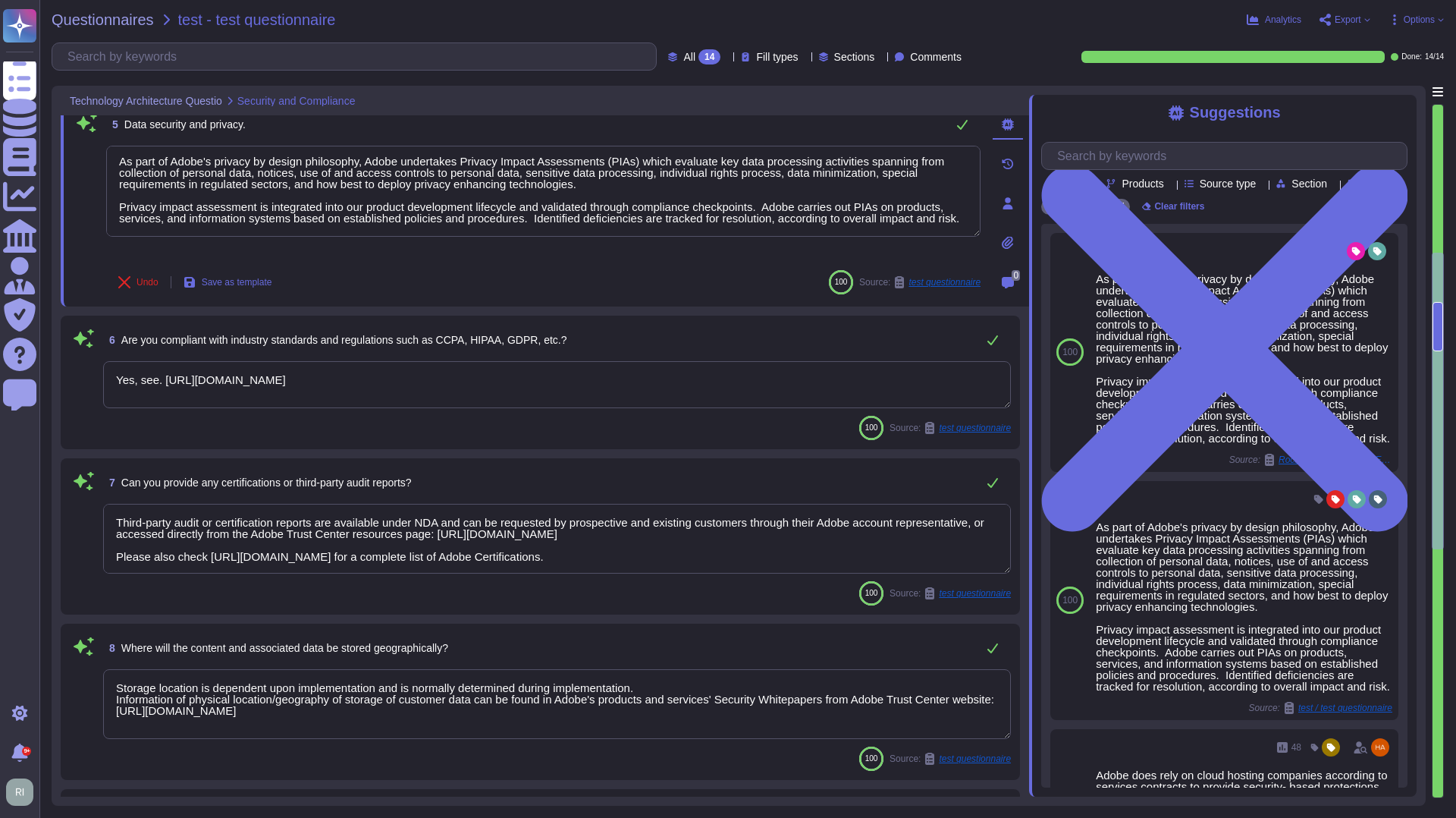
type textarea "Adobe does not share the full results of a Penetration Test. The Security Testi…"
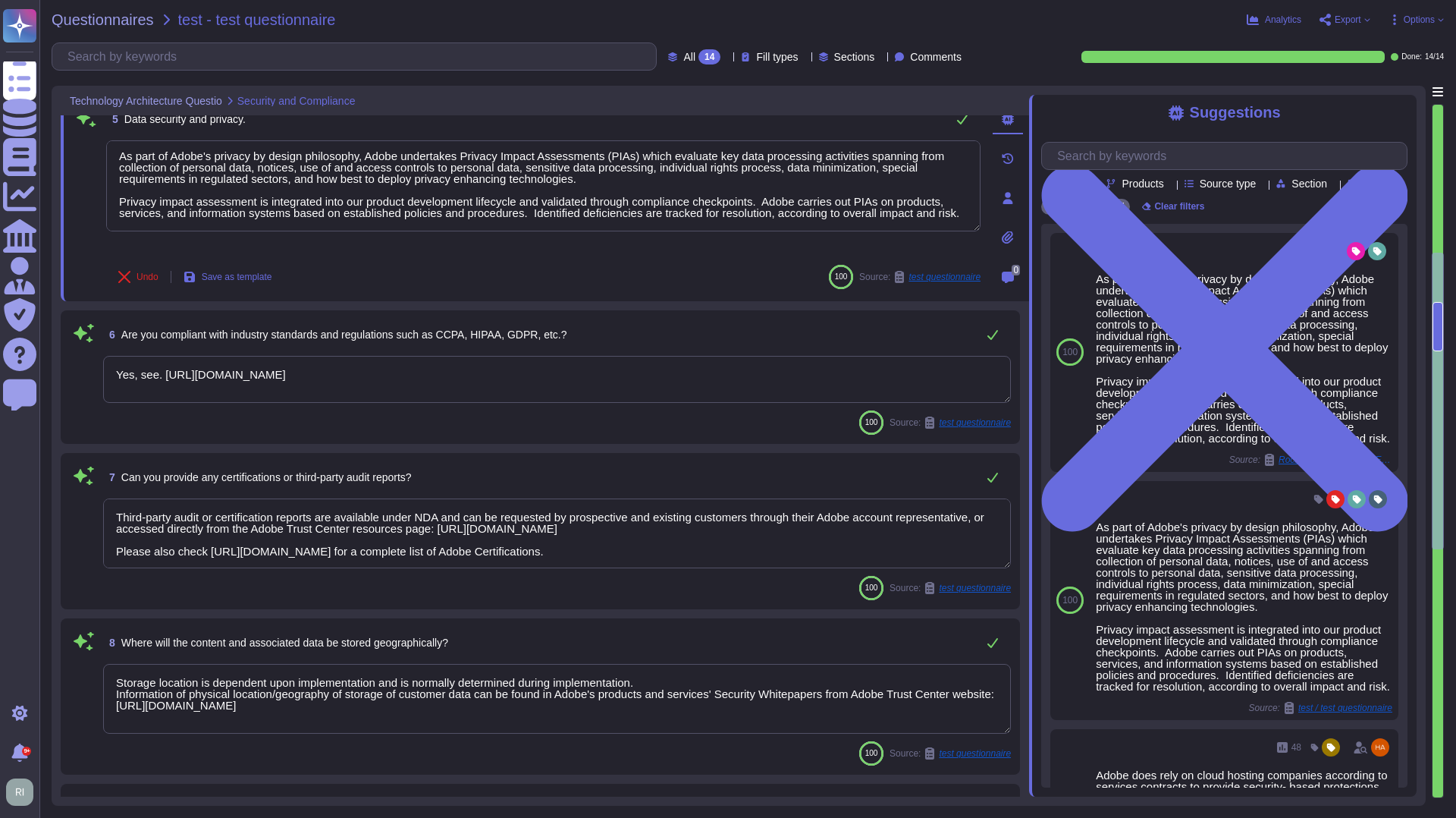
drag, startPoint x: 489, startPoint y: 378, endPoint x: 313, endPoint y: 377, distance: 176.0
click at [314, 378] on textarea "Yes, see. [URL][DOMAIN_NAME]" at bounding box center [557, 379] width 908 height 47
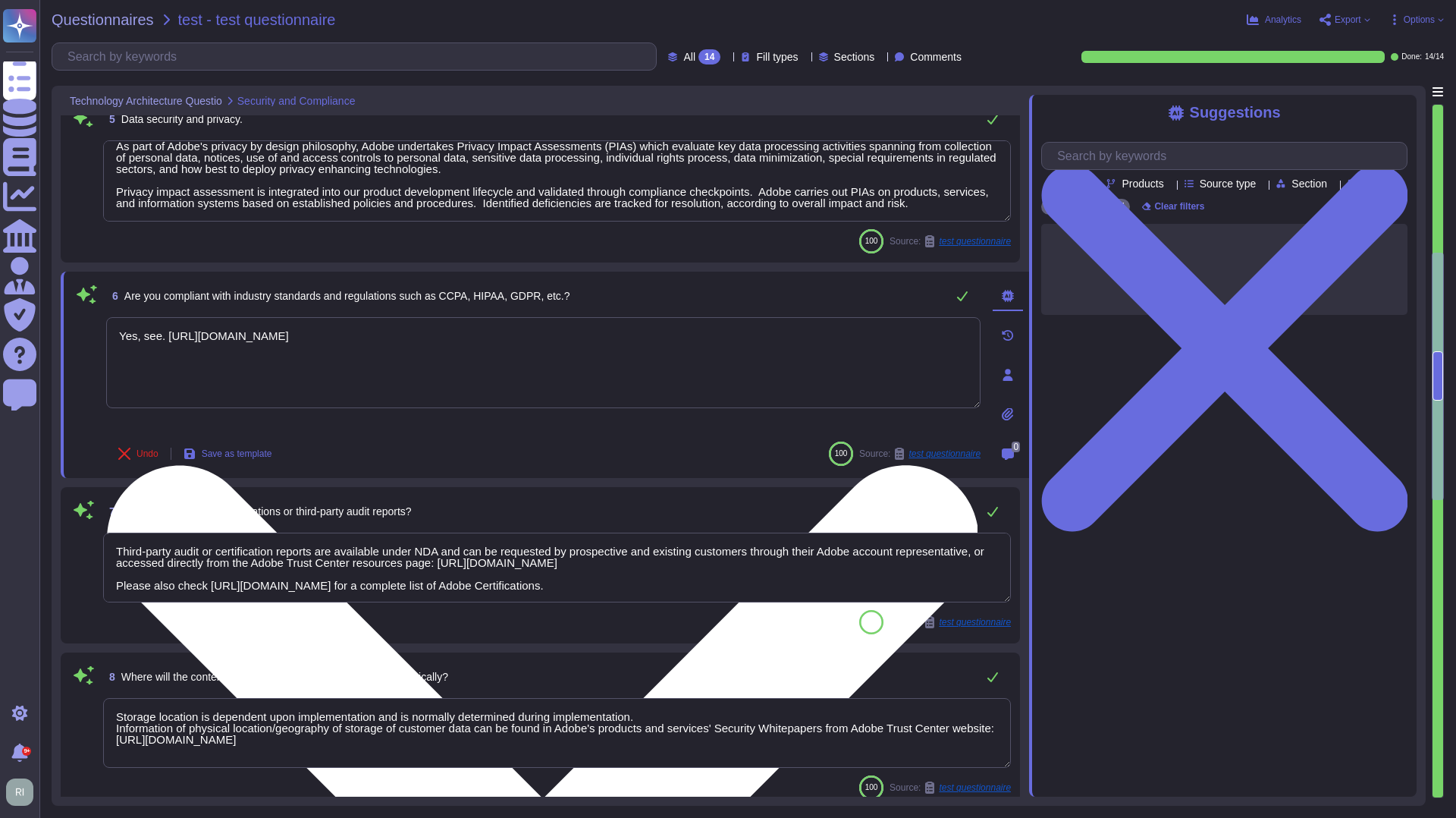
type textarea "Adobe does not share the full results of a Penetration Test. The Security Testi…"
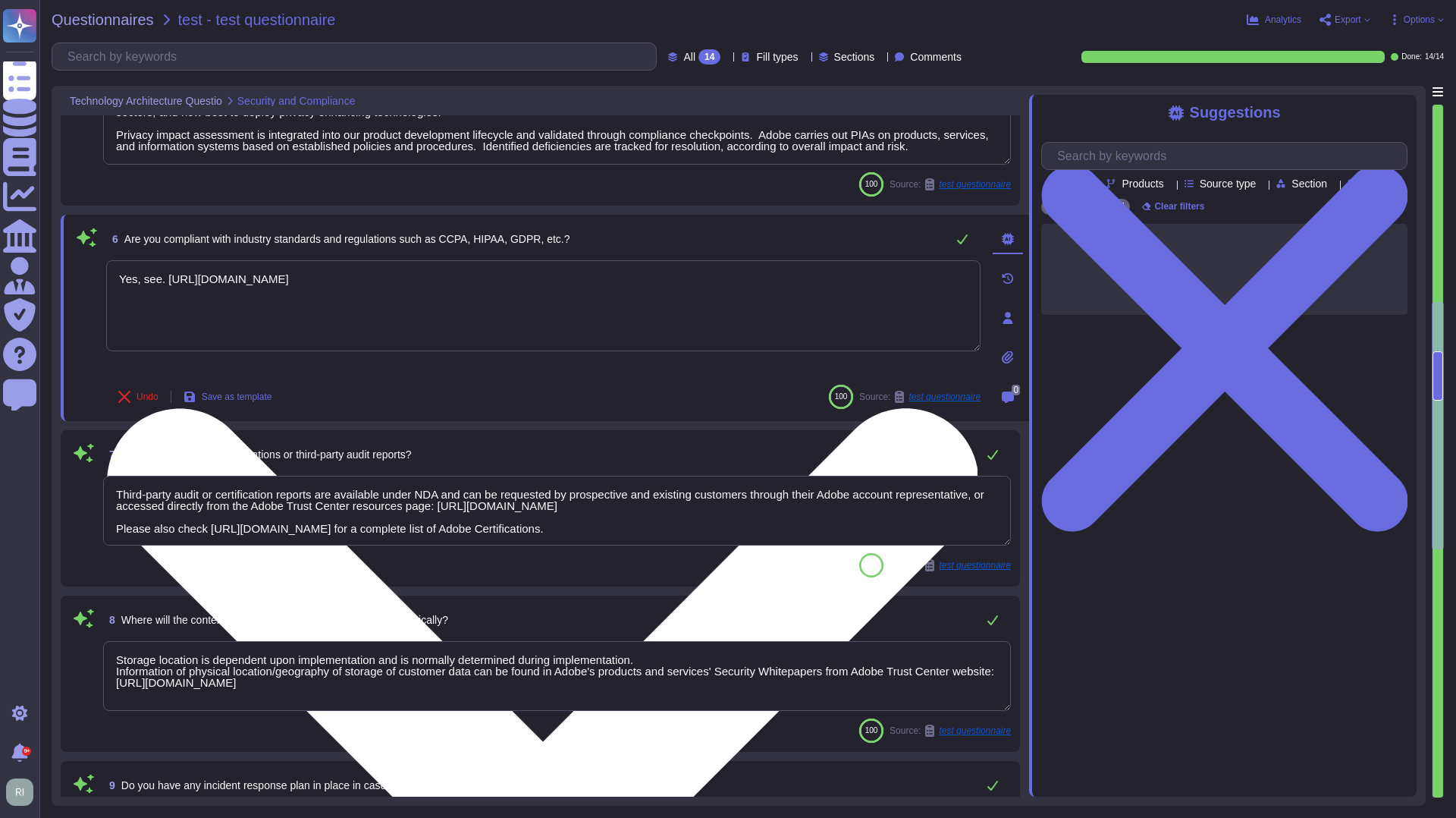
type textarea "The Adobe Service Commitments page describes Adobe’s service availability for t…"
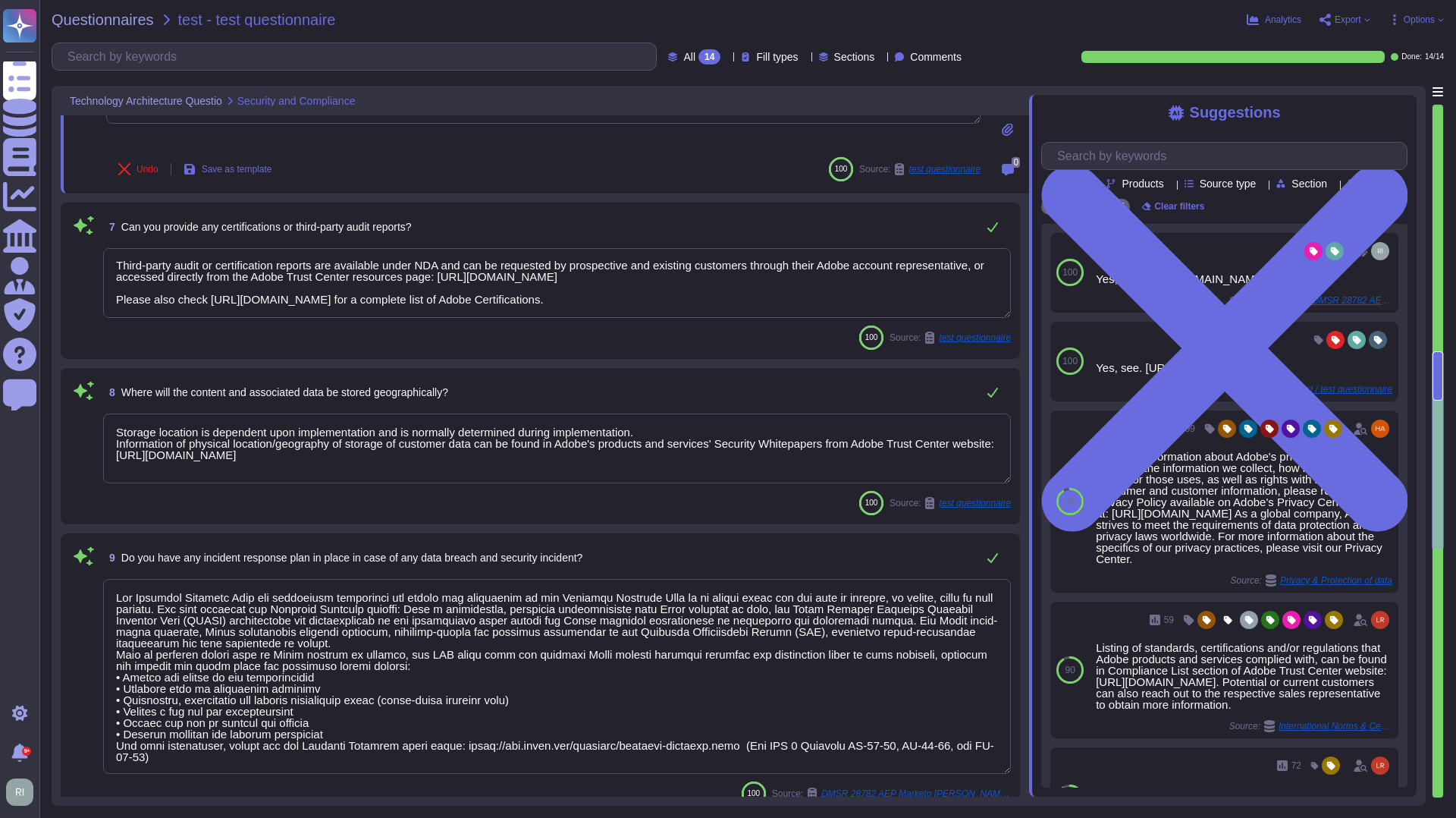
scroll to position [931, 0]
drag, startPoint x: 246, startPoint y: 282, endPoint x: 474, endPoint y: 293, distance: 228.3
click at [474, 293] on textarea "Third-party audit or certification reports are available under NDA and can be r…" at bounding box center [557, 281] width 908 height 70
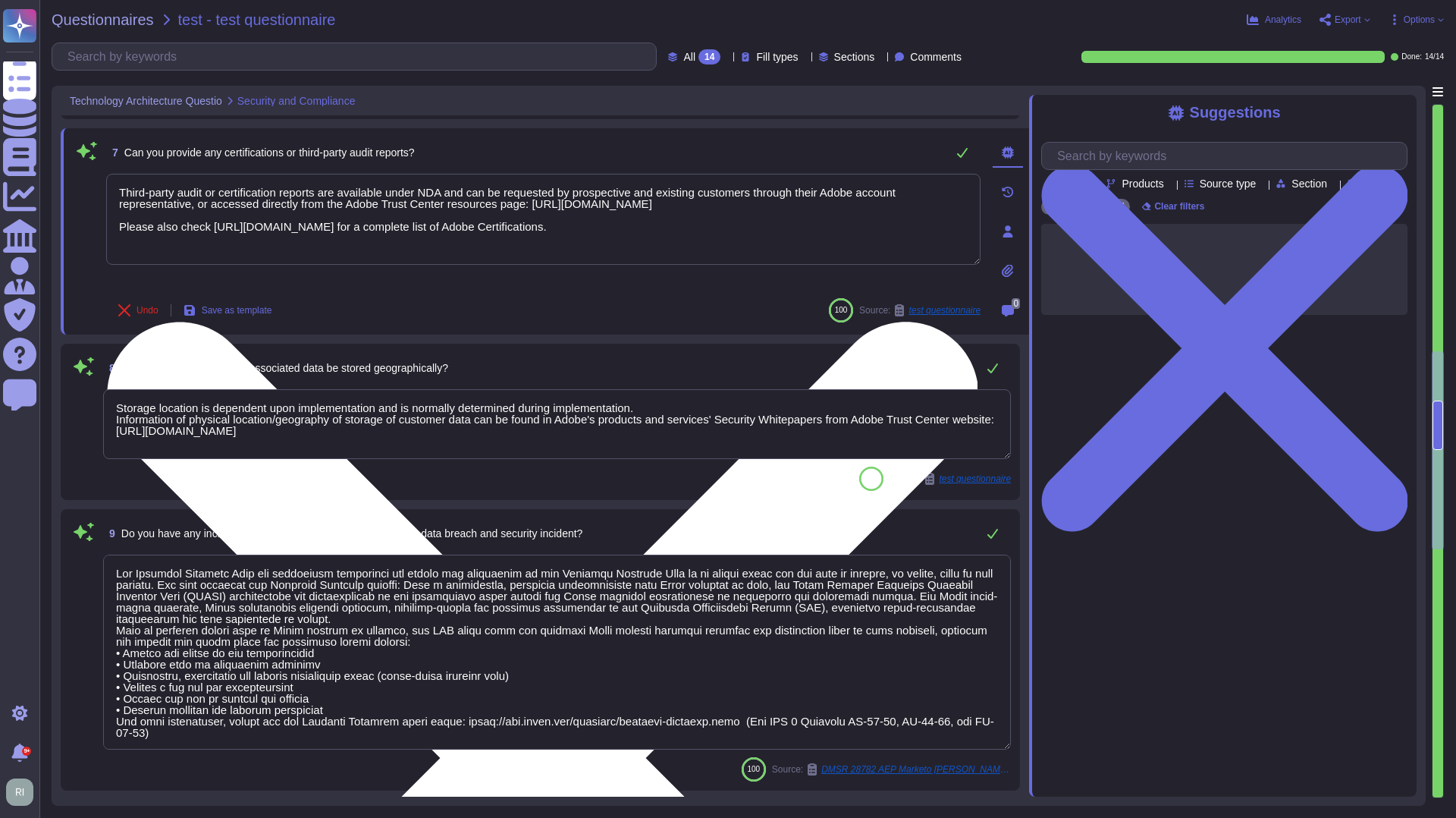
scroll to position [0, 0]
type textarea "Yes"
click at [636, 207] on textarea "Third-party audit or certification reports are available under NDA and can be r…" at bounding box center [543, 219] width 875 height 91
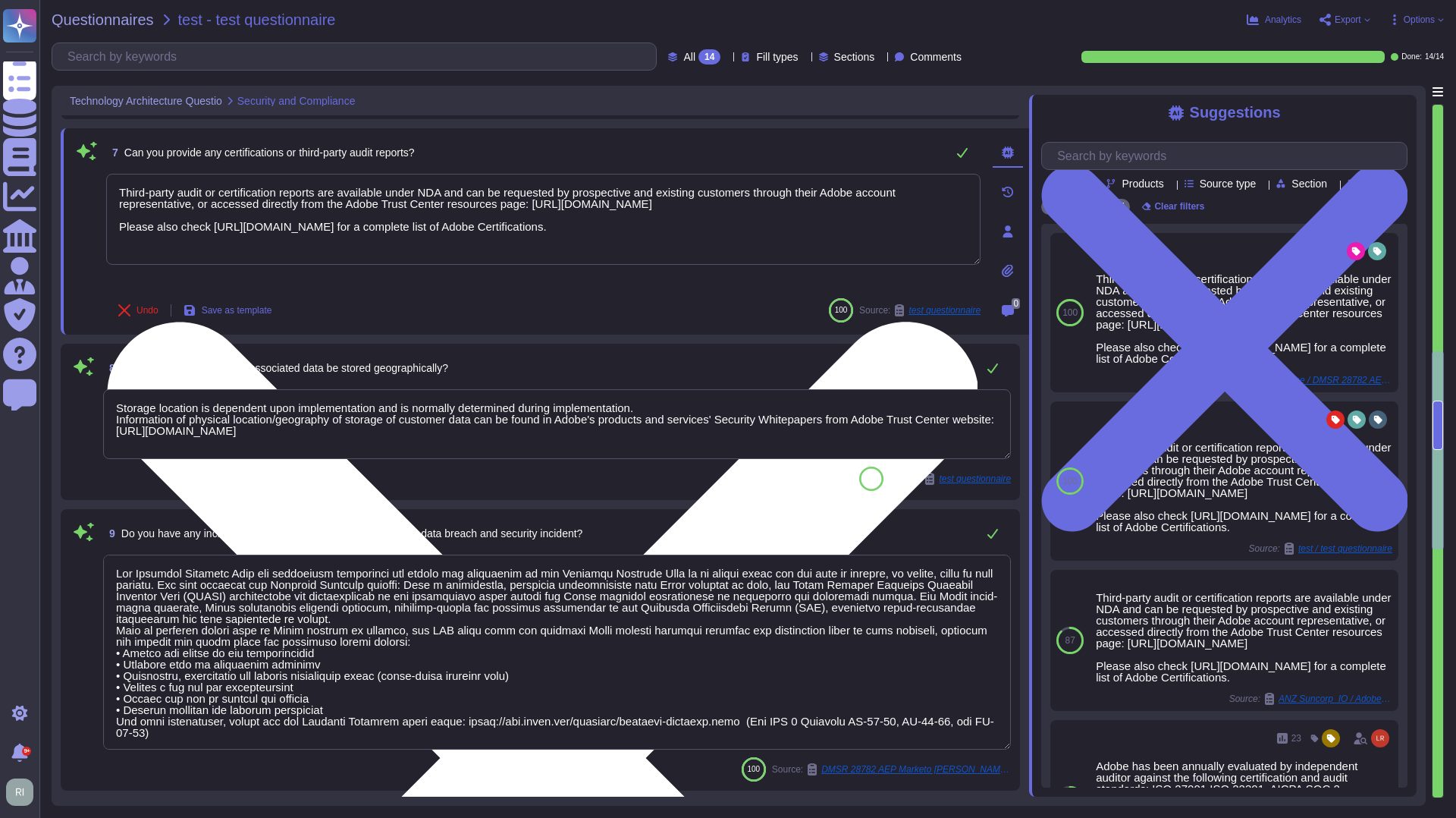
drag, startPoint x: 621, startPoint y: 202, endPoint x: 803, endPoint y: 208, distance: 182.1
click at [803, 208] on textarea "Third-party audit or certification reports are available under NDA and can be r…" at bounding box center [543, 219] width 875 height 91
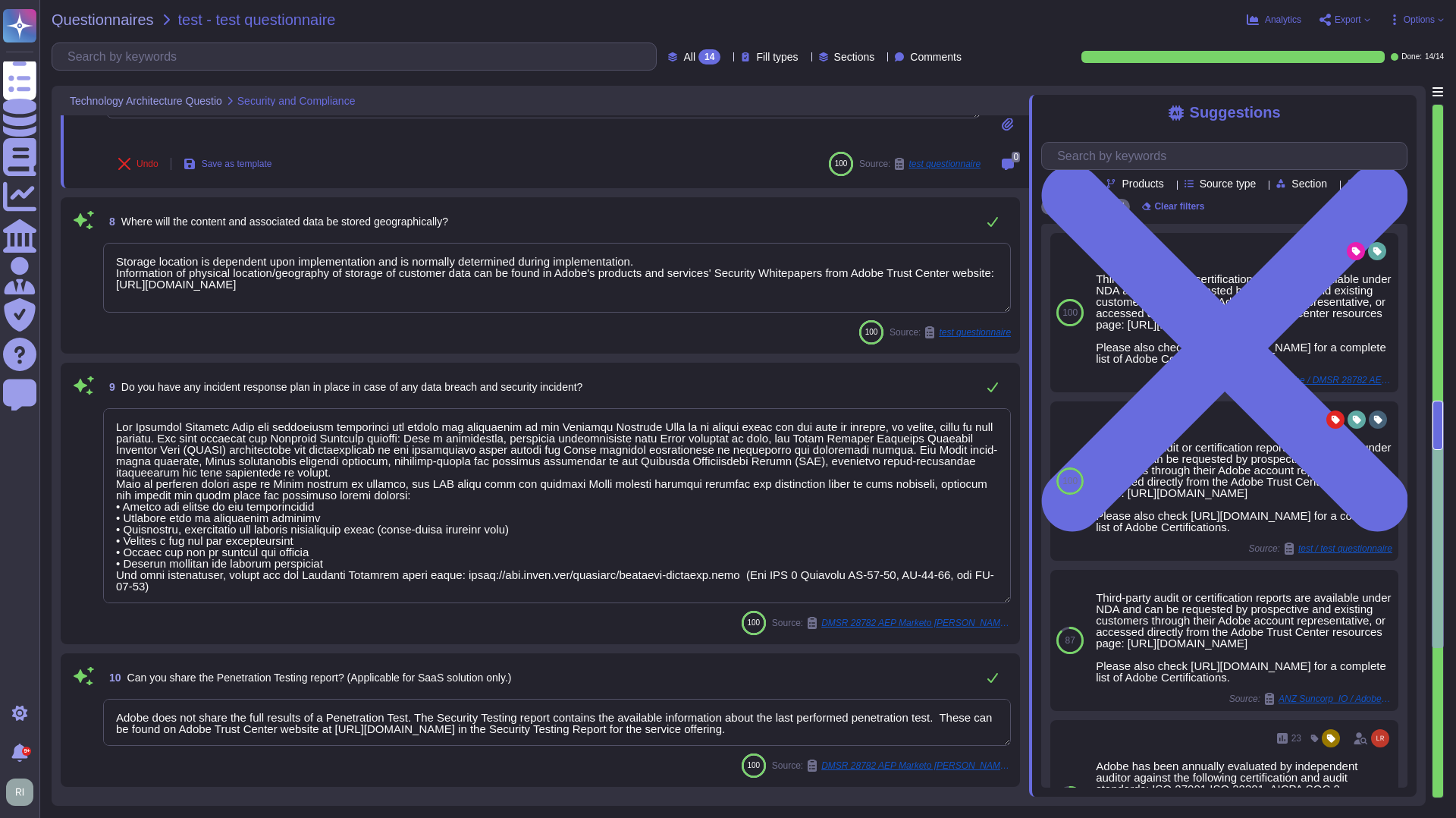
type textarea "Adobe Artificial Intelligence offerings go through Adobe's responsible AI Ethic…"
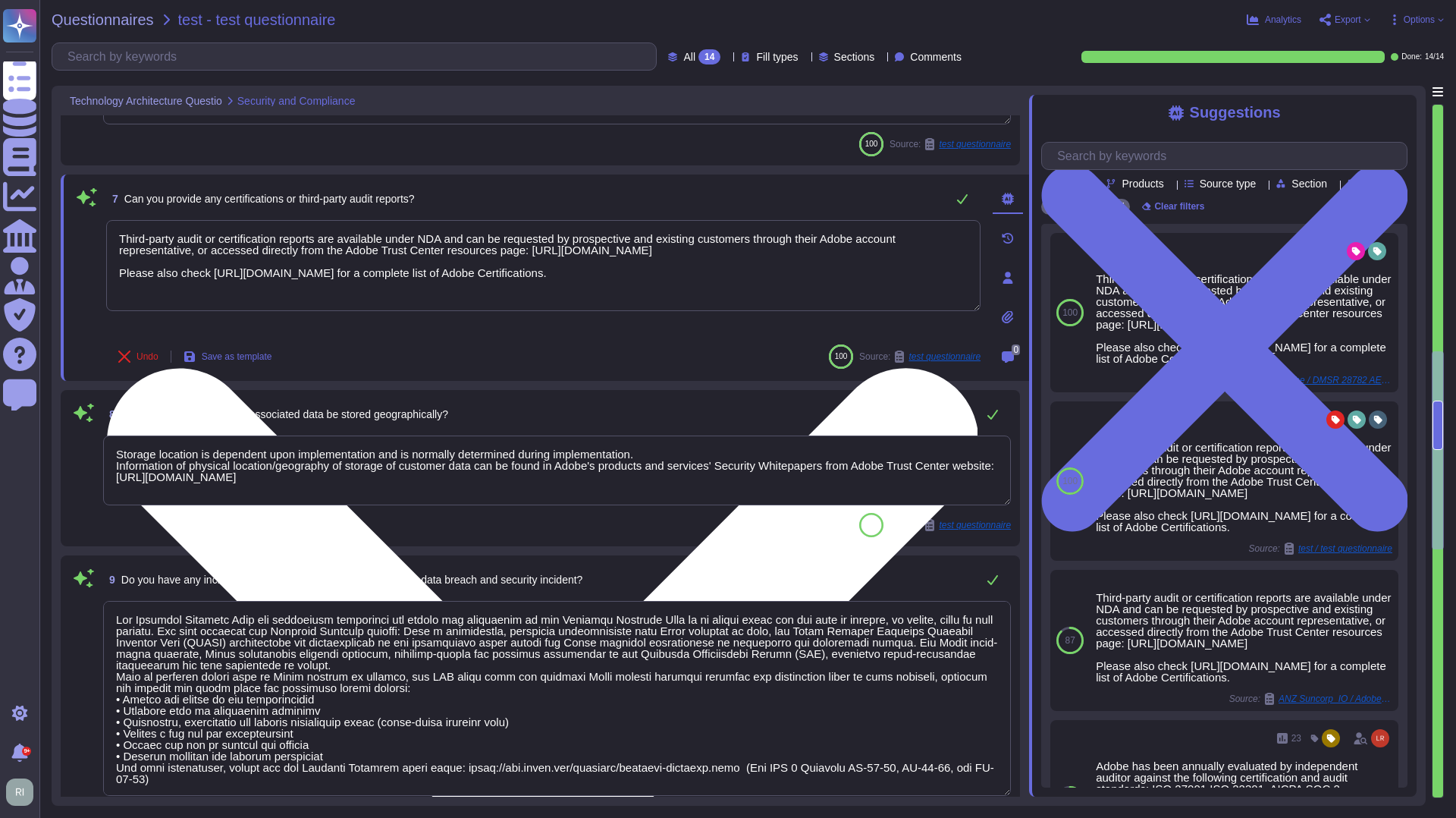
type textarea "Systems that collect, store, process, transmit, dispose of data, accept network…"
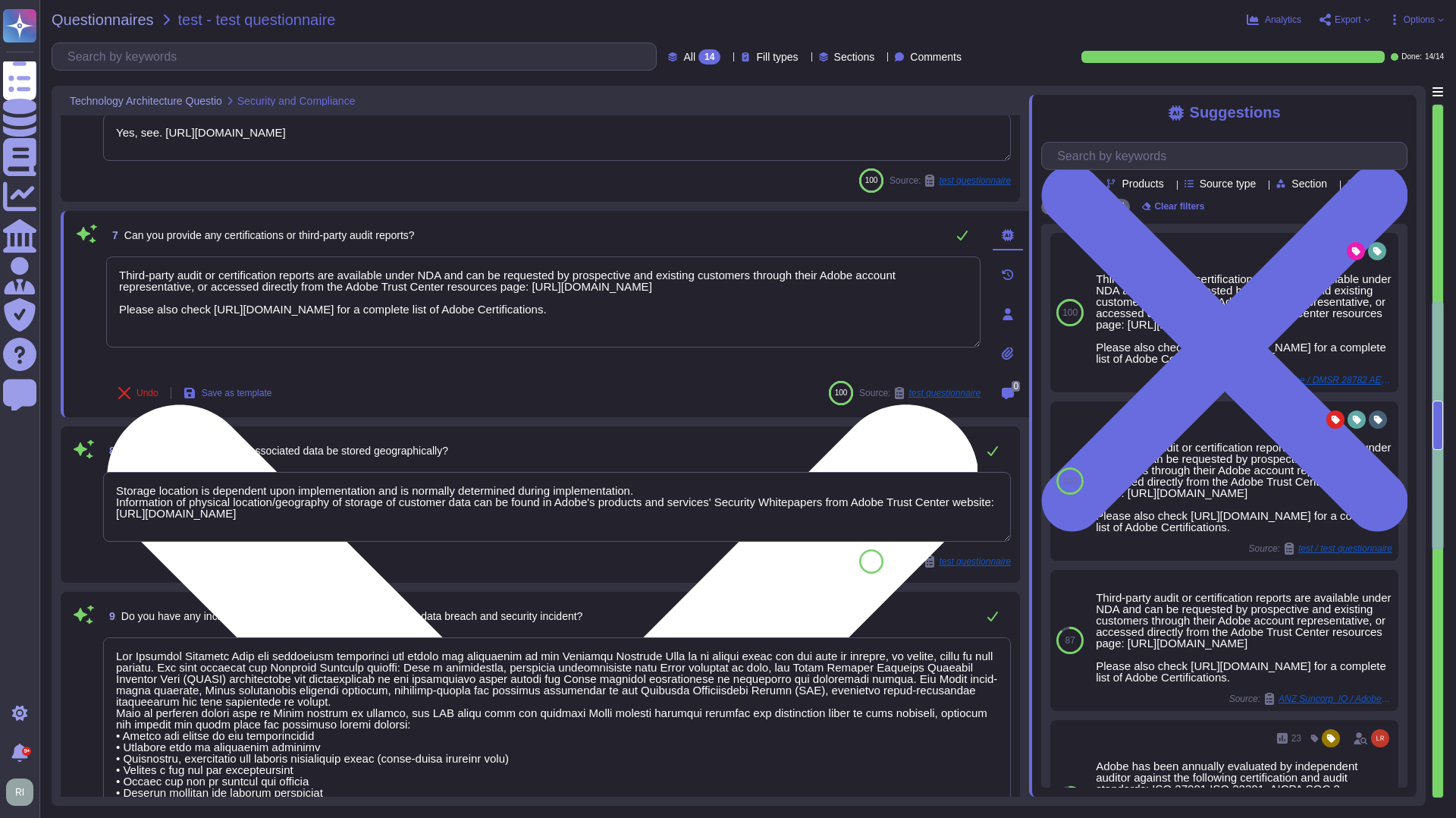
type textarea "Adobe utilizes AES-256 bit encryption at rest and TLS v1.2 or higher for data i…"
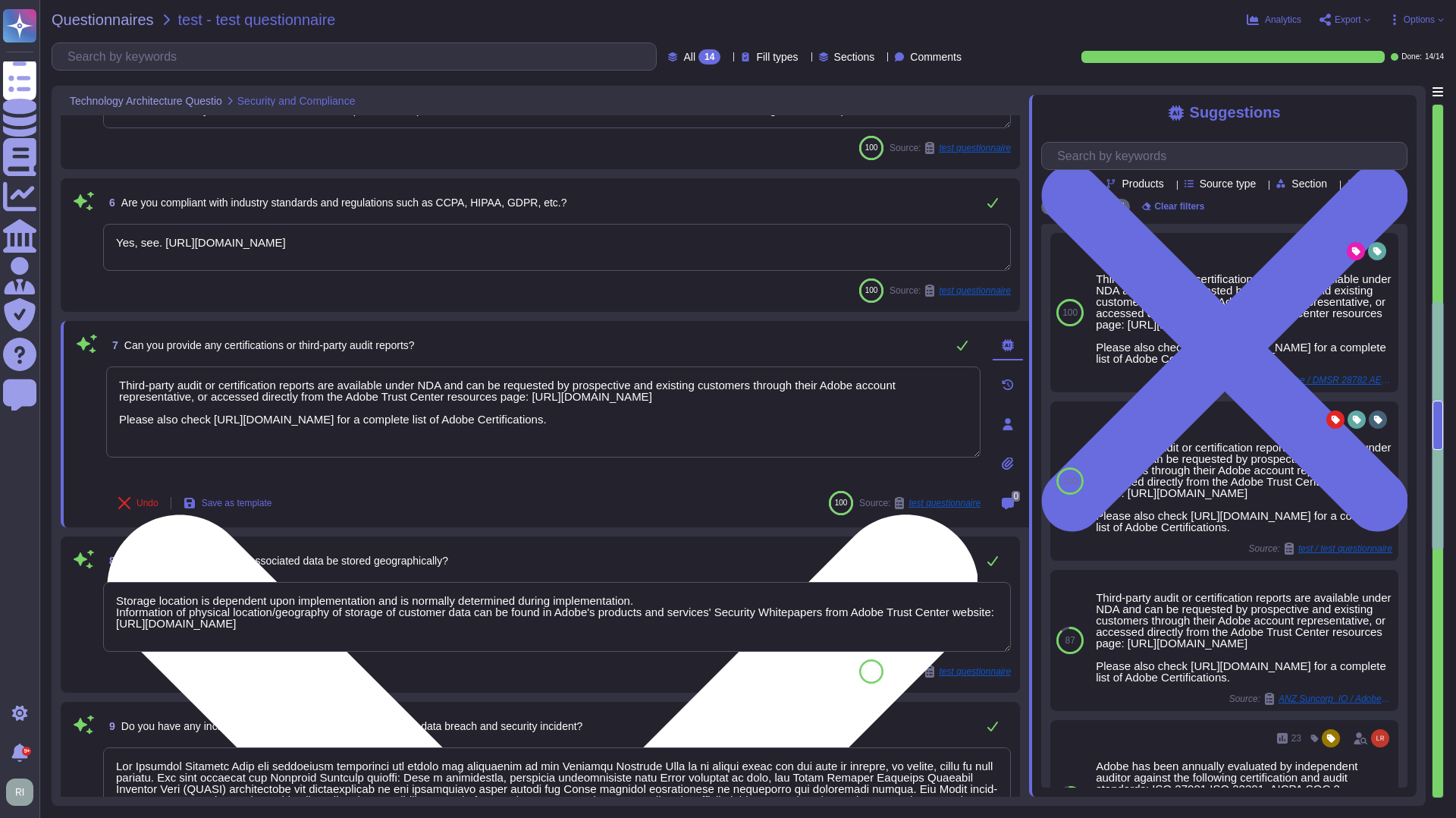
scroll to position [541, 0]
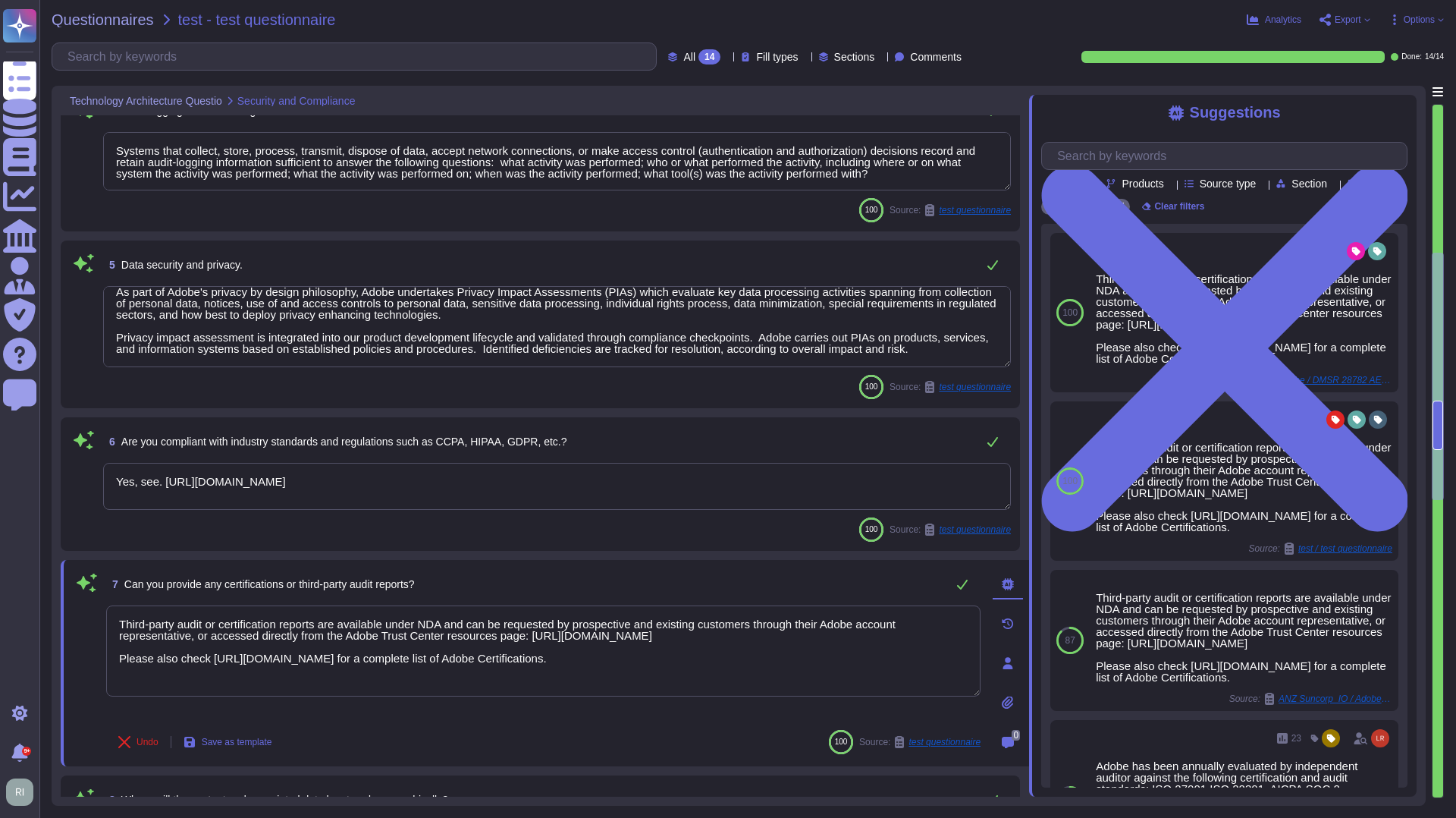
type textarea "Lorem'i dolorsitametco adipisc elitsedd eius-tempo incidi. Utlaboree dol magnaa…"
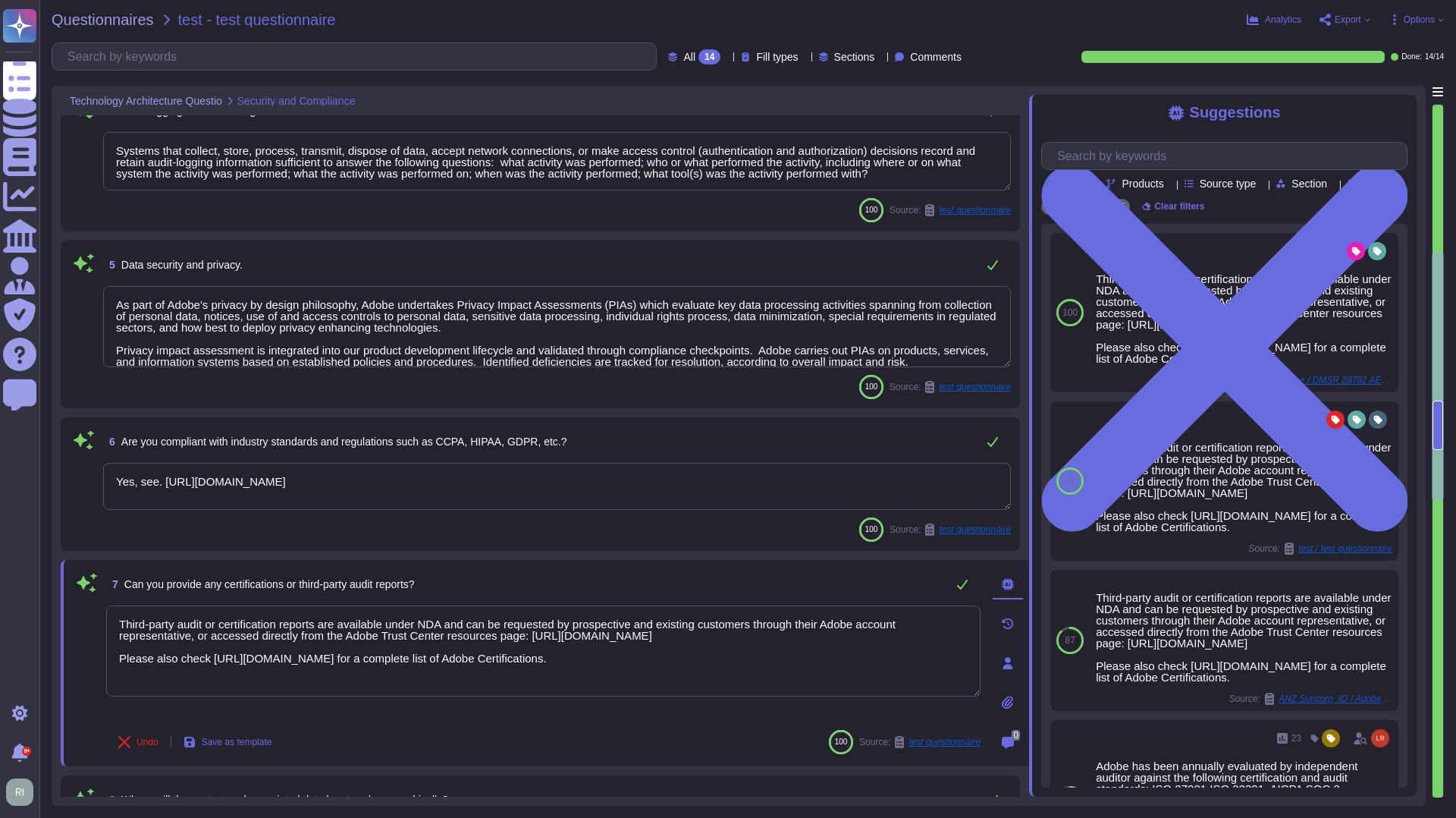
click at [1353, 20] on span "Export" at bounding box center [1348, 20] width 27 height 9
click at [1374, 92] on p "Download" at bounding box center [1401, 113] width 53 height 43
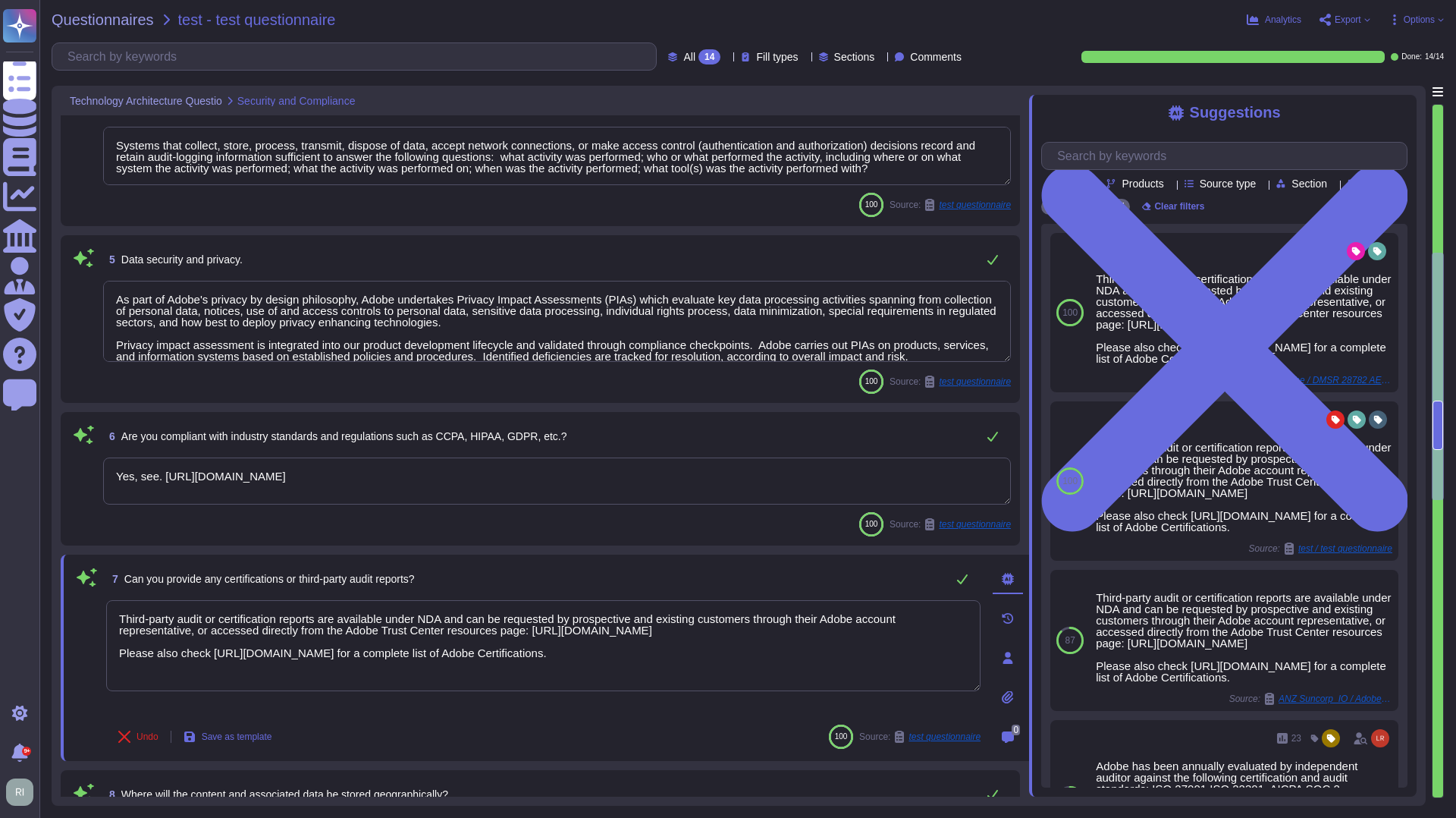
scroll to position [546, 0]
